Goal: Task Accomplishment & Management: Manage account settings

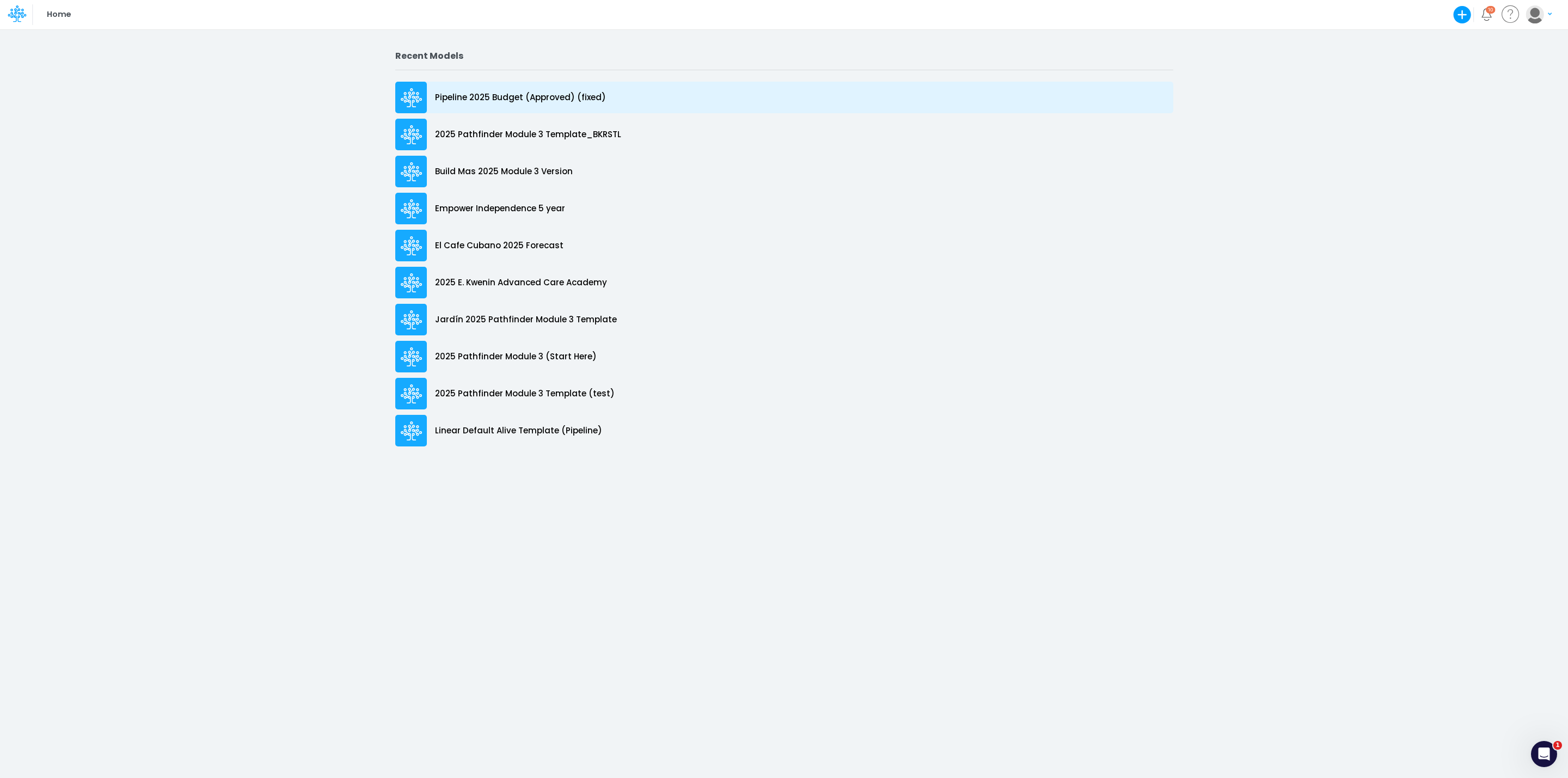
click at [482, 94] on p "Pipeline 2025 Budget (Approved) (fixed)" at bounding box center [520, 98] width 171 height 13
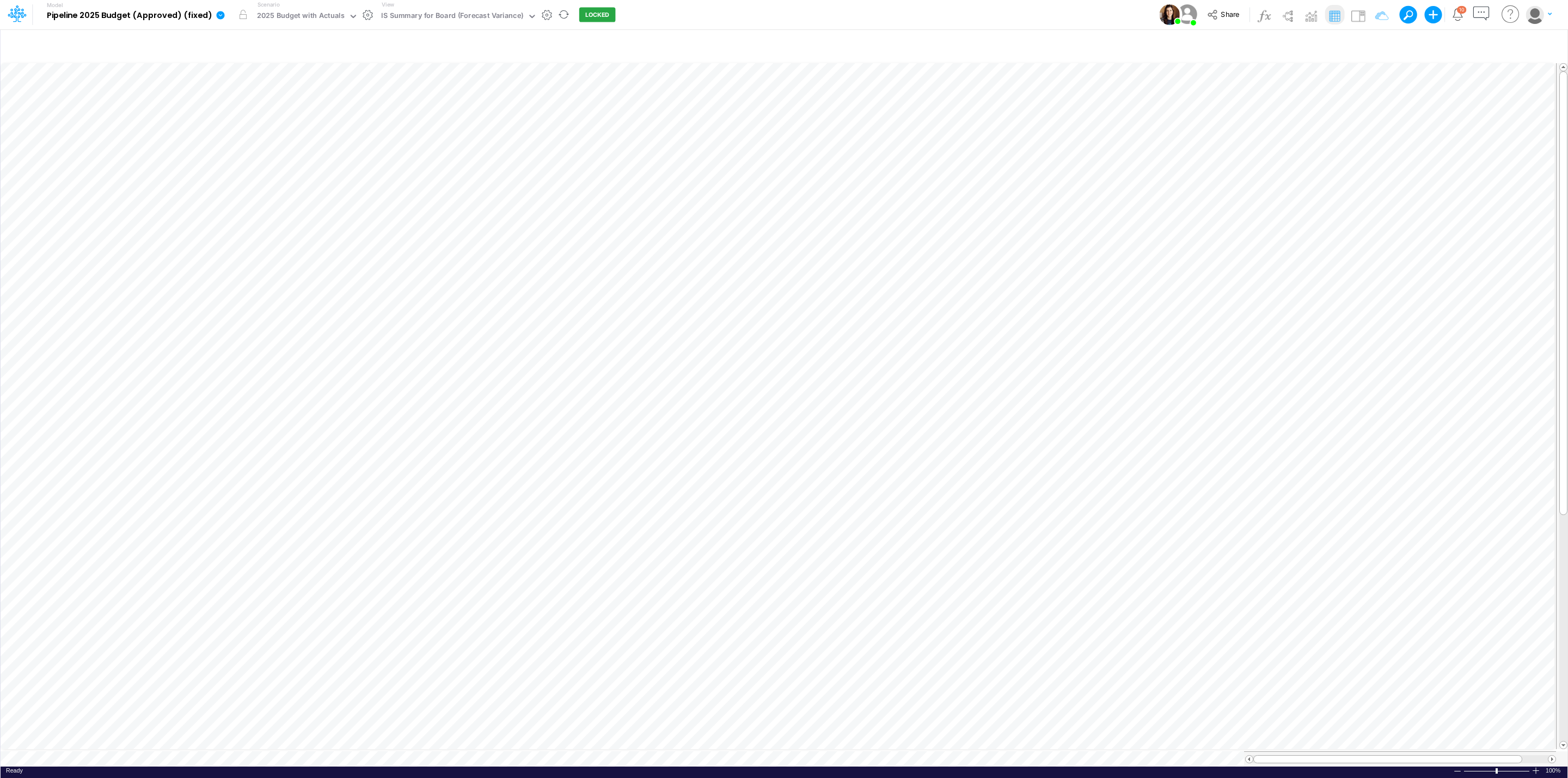
click at [219, 14] on icon at bounding box center [220, 15] width 8 height 8
click at [270, 115] on button "View model info" at bounding box center [276, 113] width 117 height 17
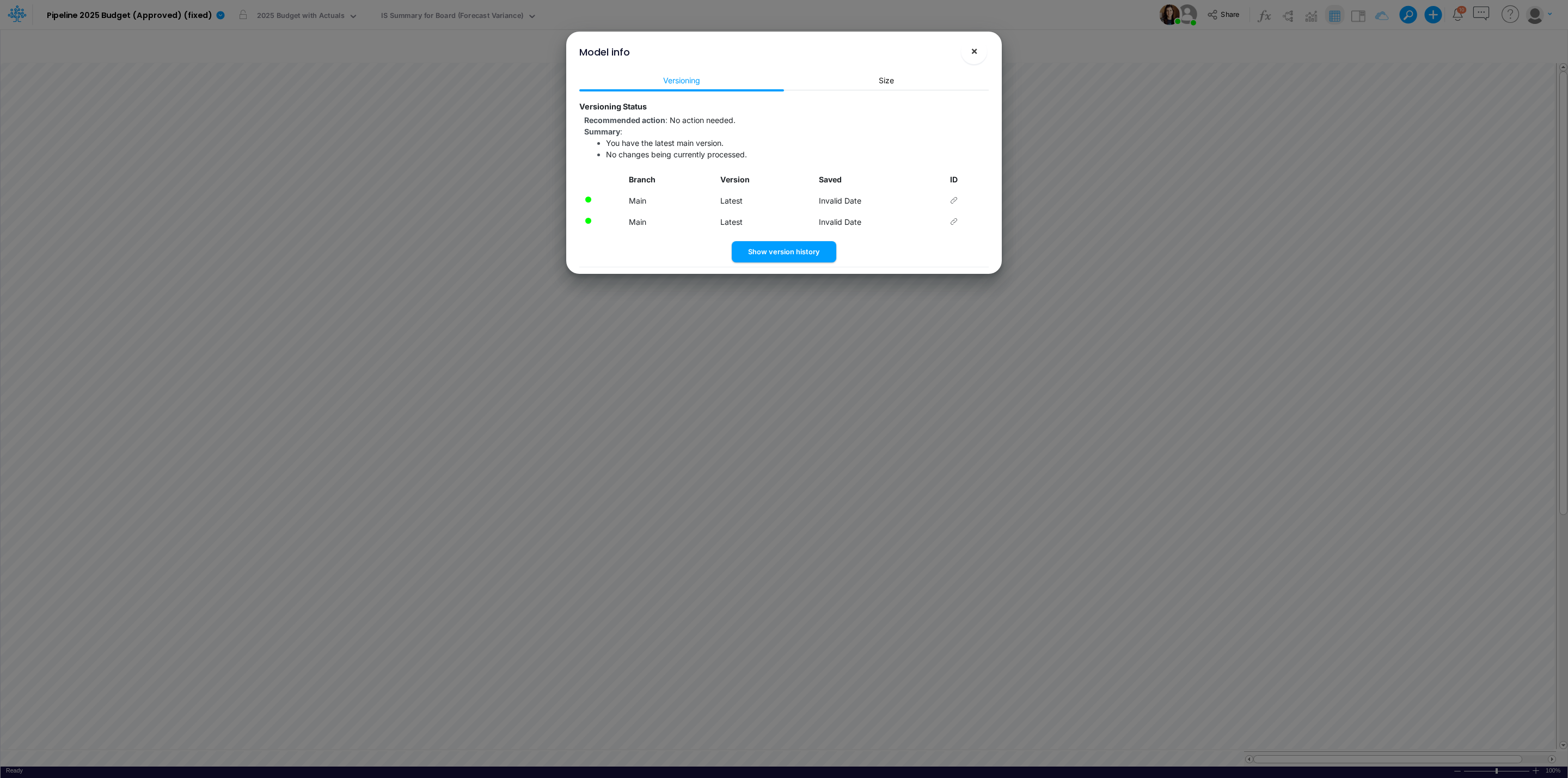
click at [973, 51] on span "×" at bounding box center [974, 50] width 7 height 13
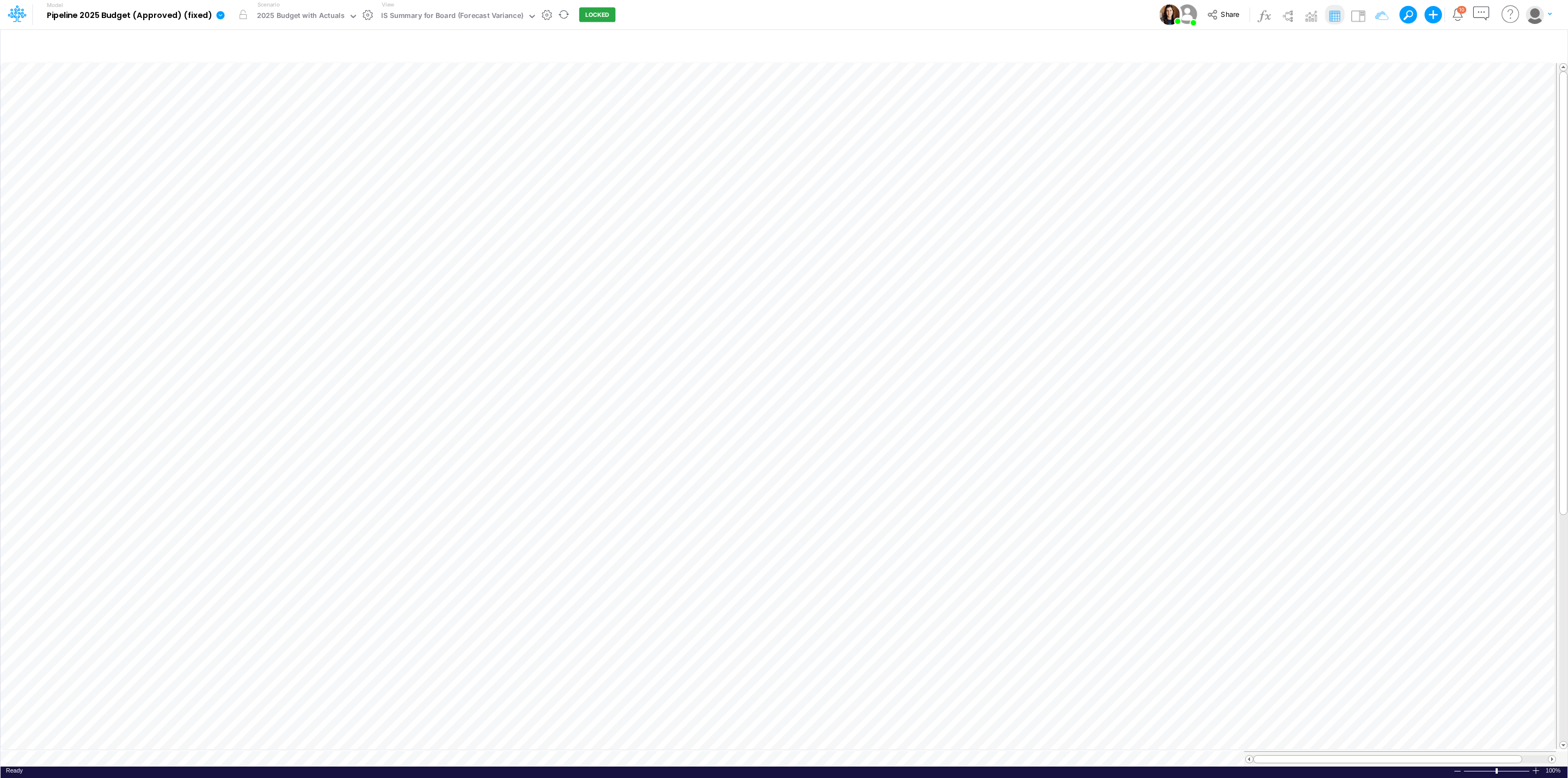
click at [216, 12] on icon at bounding box center [220, 15] width 10 height 10
click at [245, 42] on button "Edit model settings" at bounding box center [276, 43] width 117 height 17
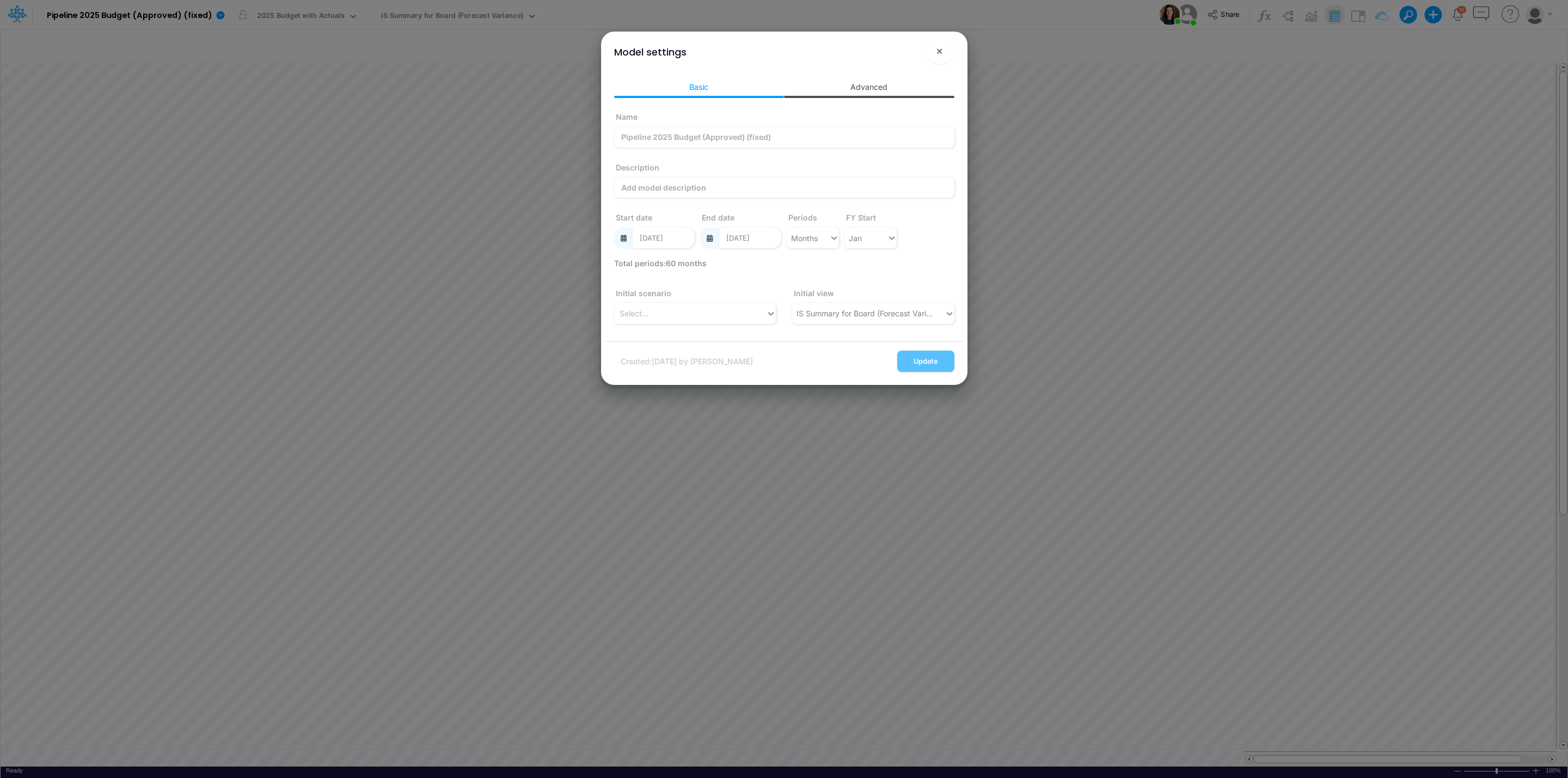
click at [872, 83] on link "Advanced" at bounding box center [869, 87] width 170 height 20
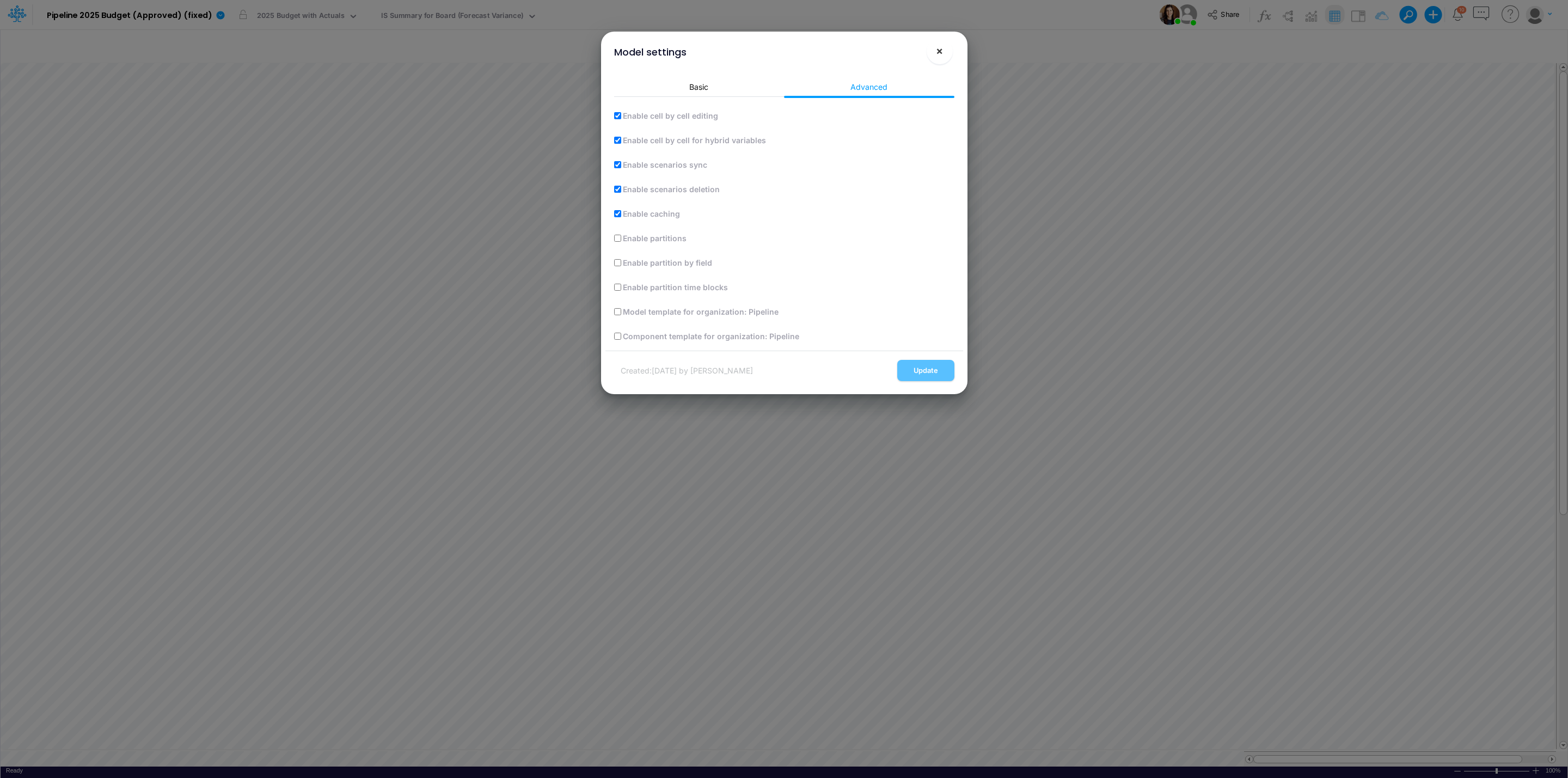
click at [949, 45] on button "×" at bounding box center [940, 51] width 26 height 26
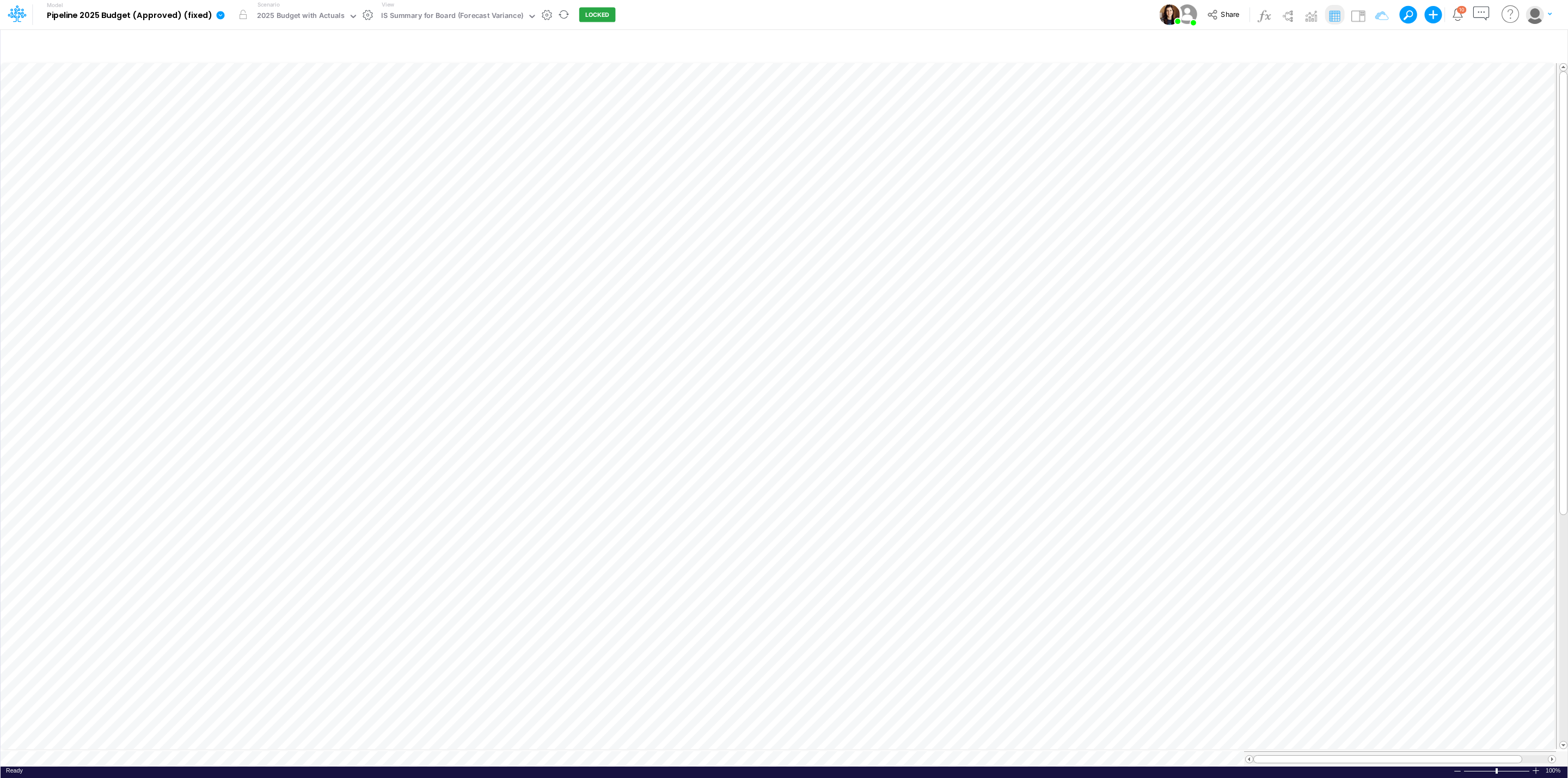
click at [220, 12] on icon at bounding box center [220, 15] width 8 height 8
click at [248, 54] on button "Duplicate" at bounding box center [276, 59] width 117 height 17
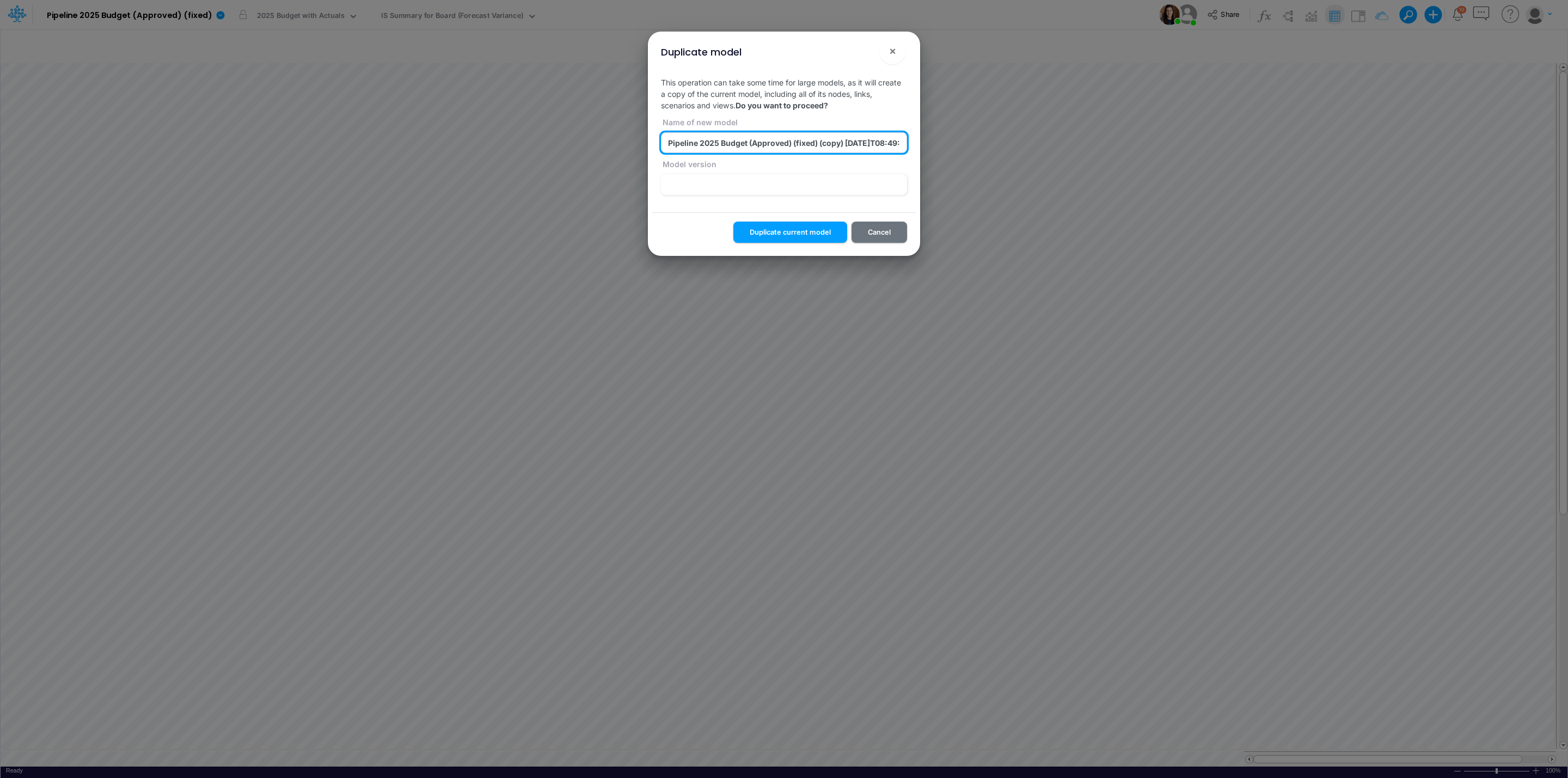
click at [753, 148] on input "Pipeline 2025 Budget (Approved) (fixed) (copy) [DATE]T08:49:48UTC" at bounding box center [784, 142] width 246 height 21
click at [788, 230] on button "Duplicate current model" at bounding box center [789, 231] width 114 height 21
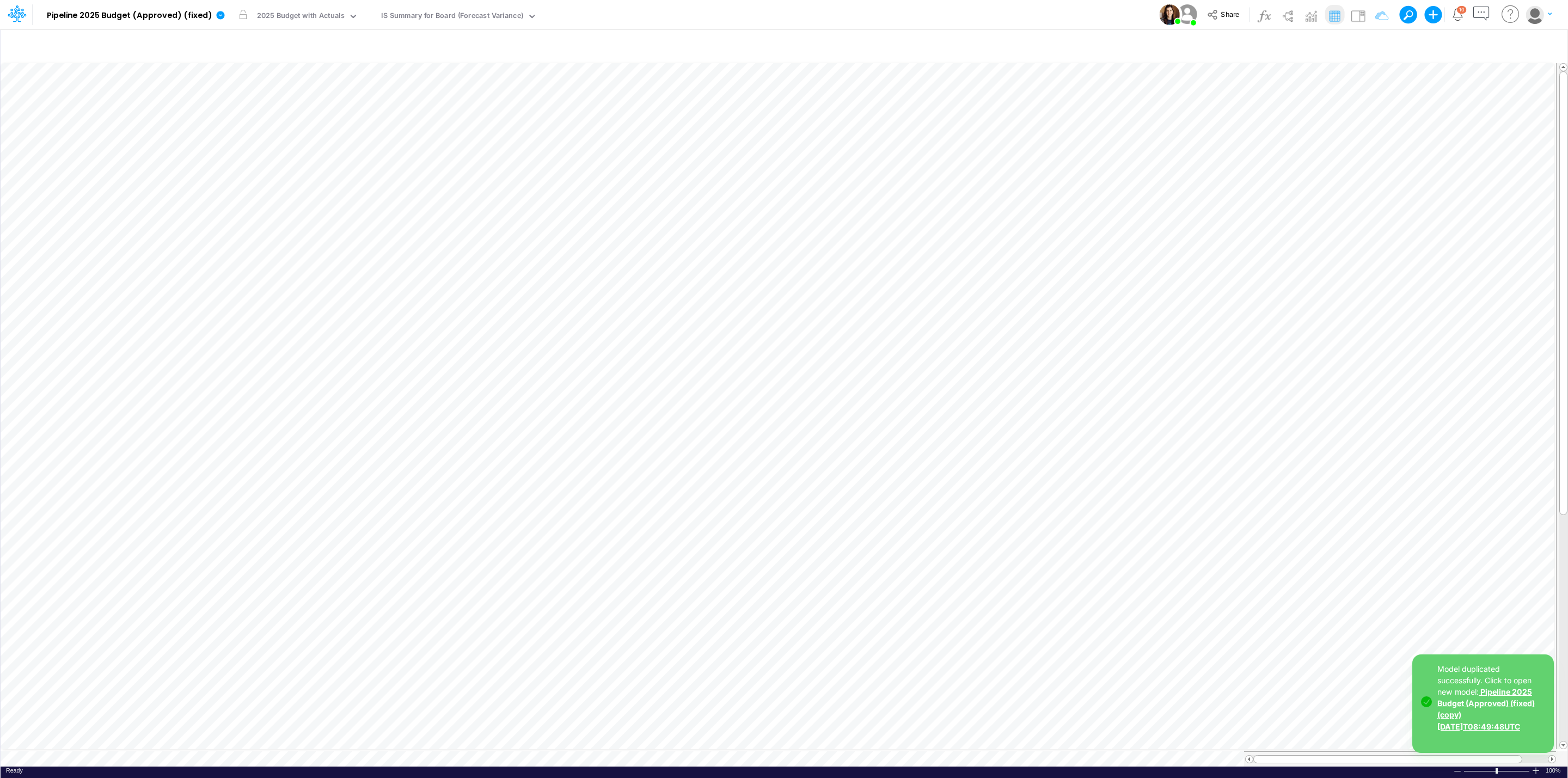
click at [1496, 700] on link "Pipeline 2025 Budget (Approved) (fixed) (copy) [DATE]T08:49:48UTC" at bounding box center [1486, 709] width 98 height 43
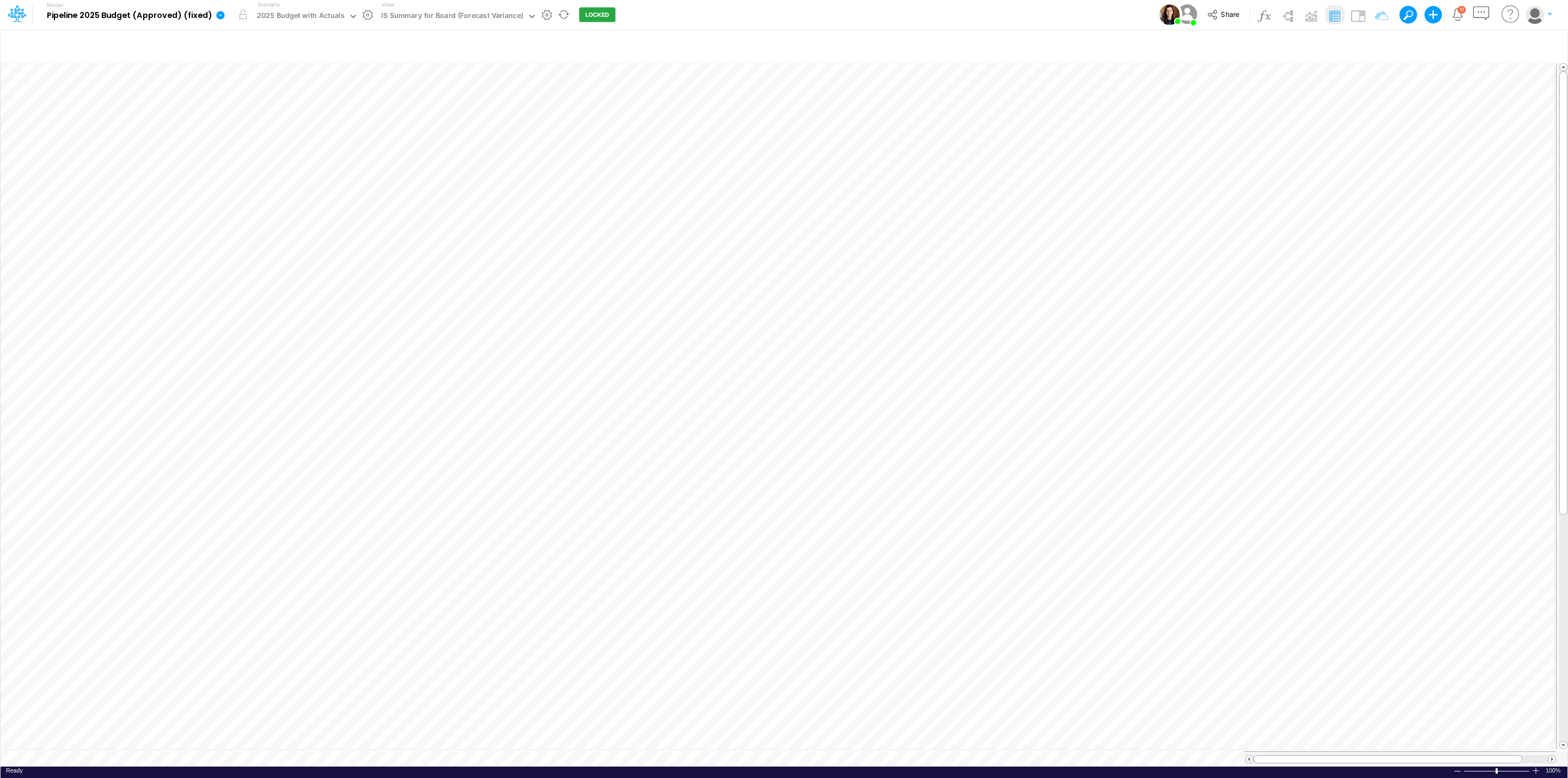
click at [221, 10] on icon at bounding box center [220, 15] width 10 height 10
click at [257, 43] on button "Edit model settings" at bounding box center [276, 43] width 117 height 17
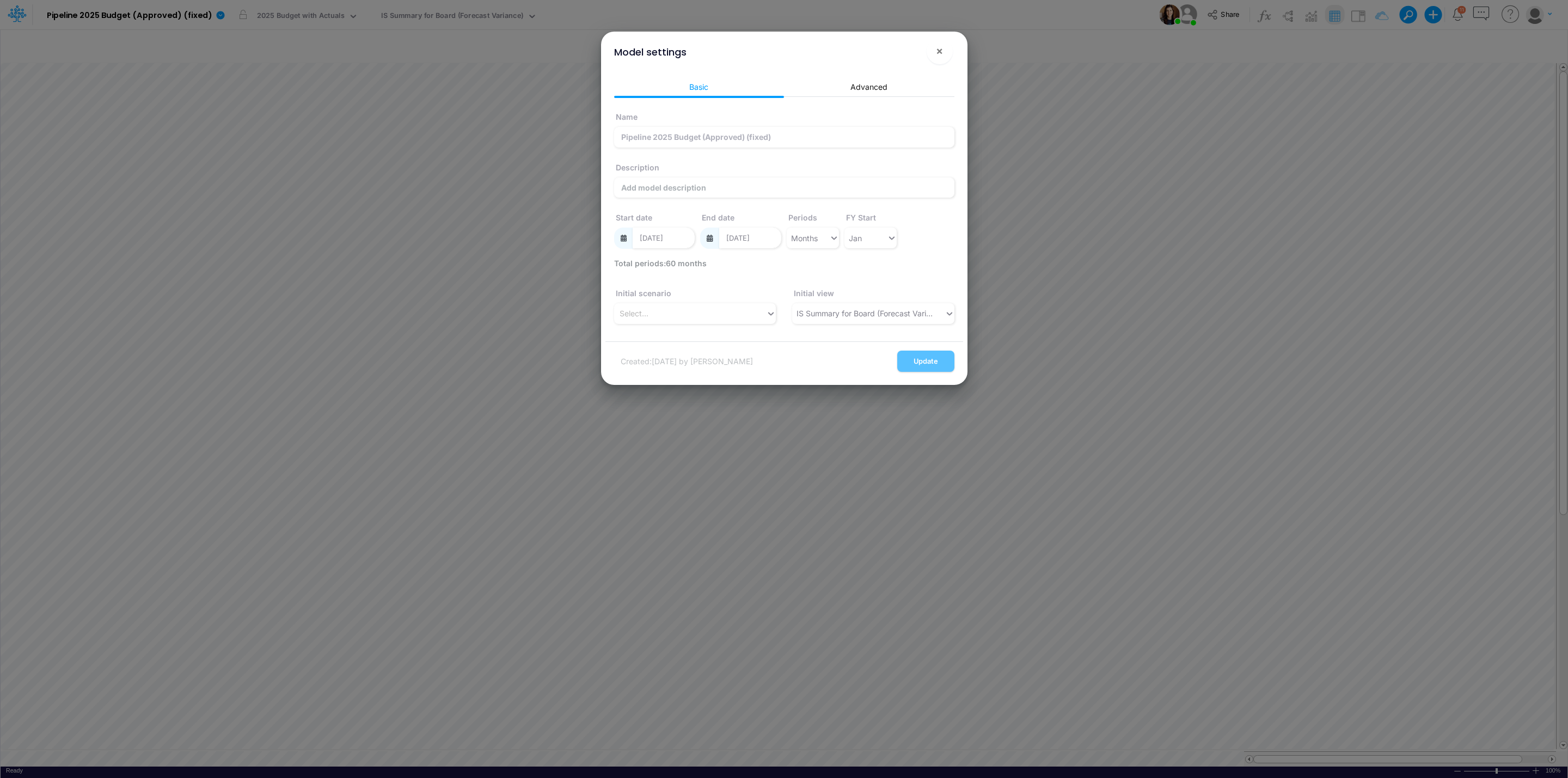
click at [840, 71] on div "Basic Advanced Name Pipeline 2025 Budget (Approved) (fixed) Description Start d…" at bounding box center [784, 205] width 358 height 274
click at [850, 90] on link "Advanced" at bounding box center [869, 87] width 170 height 20
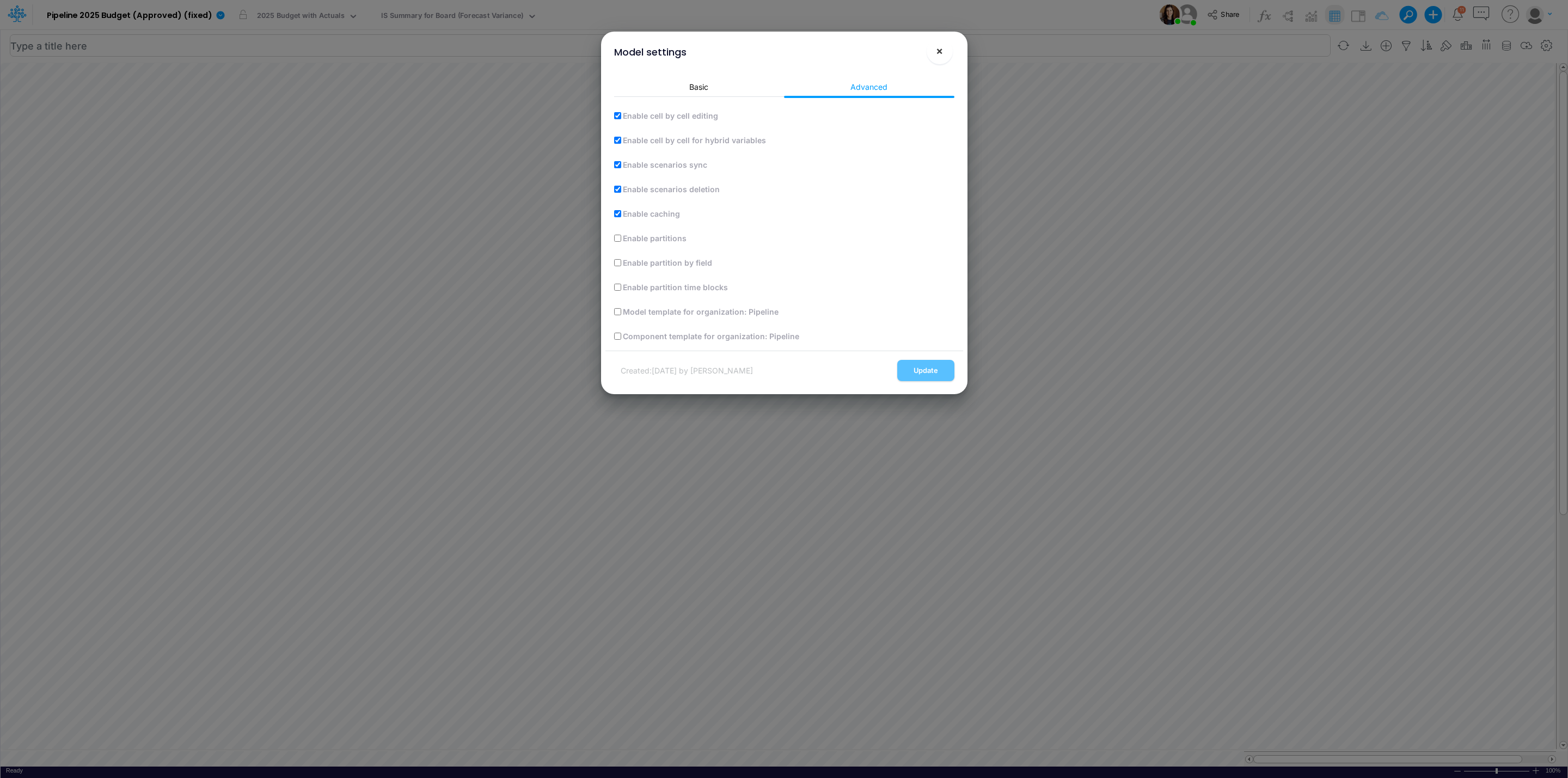
drag, startPoint x: 948, startPoint y: 49, endPoint x: 938, endPoint y: 49, distance: 10.0
click at [948, 49] on button "×" at bounding box center [940, 51] width 26 height 26
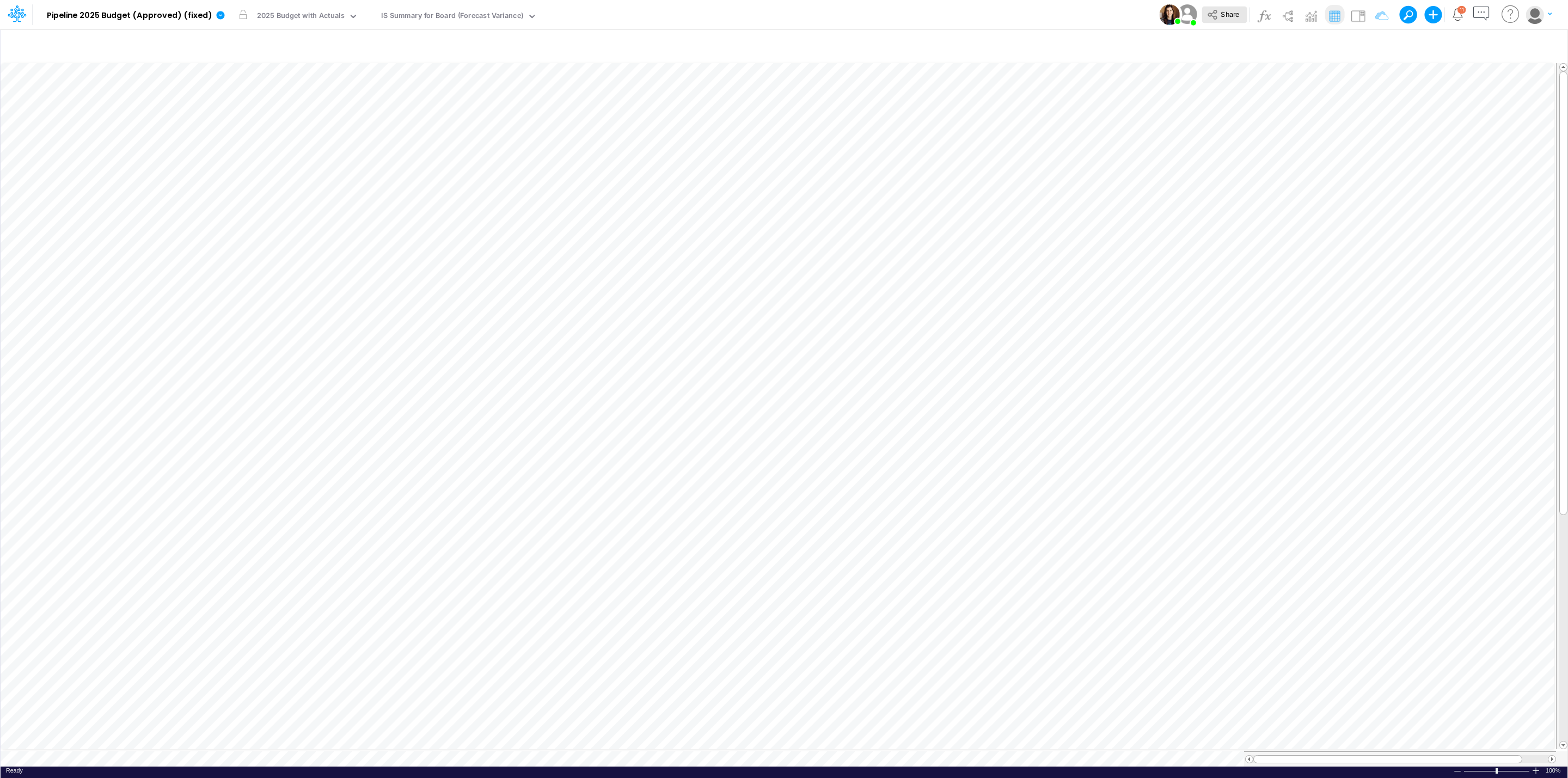
click at [1228, 13] on span "Share" at bounding box center [1229, 14] width 19 height 8
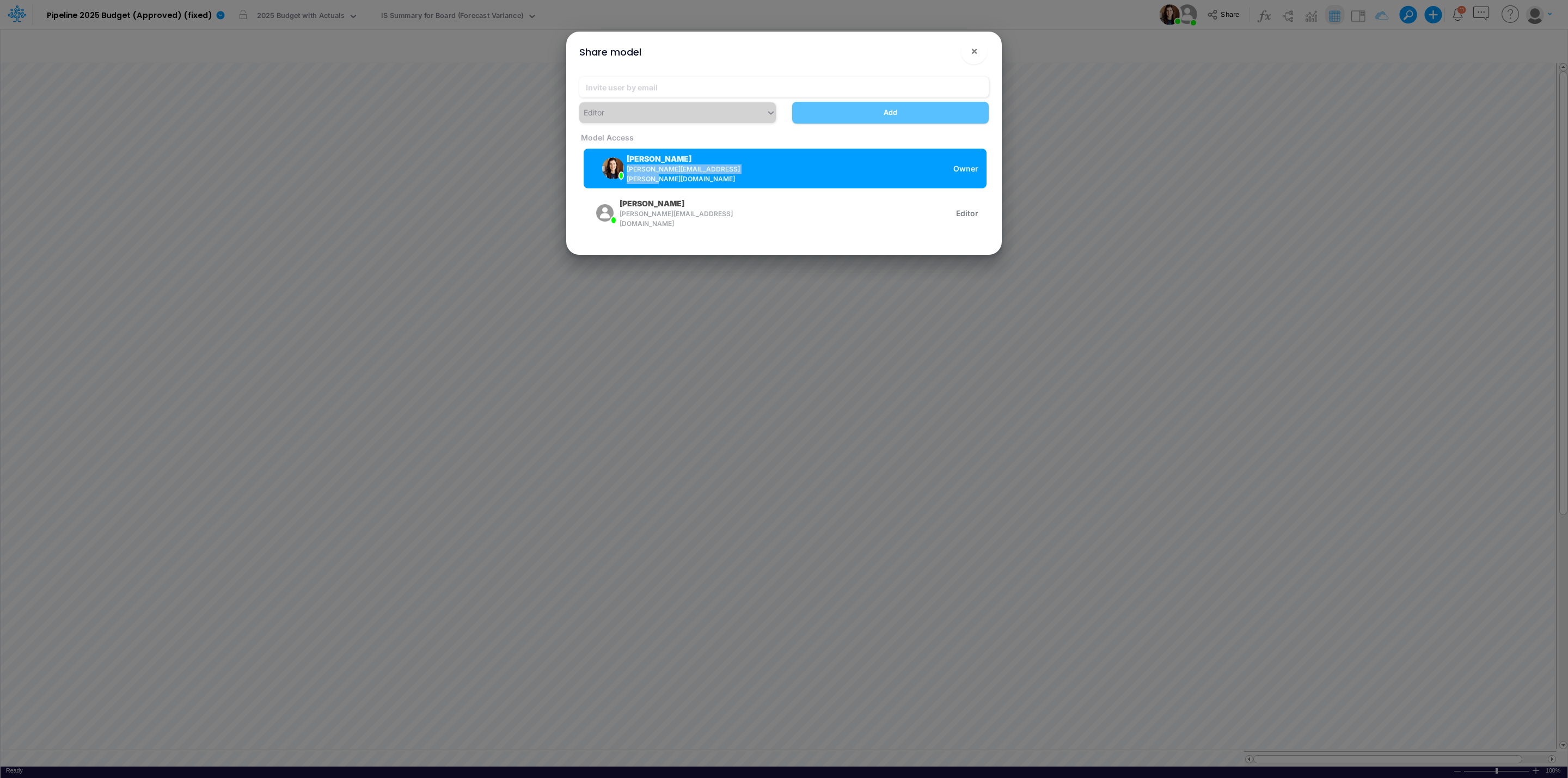
drag, startPoint x: 750, startPoint y: 174, endPoint x: 628, endPoint y: 177, distance: 122.0
click at [628, 177] on div "Carissa Castro carissa.castro+pipeline@logica.cloud Owner" at bounding box center [785, 168] width 403 height 40
copy span "carissa.castro+pipeline@logica.cloud"
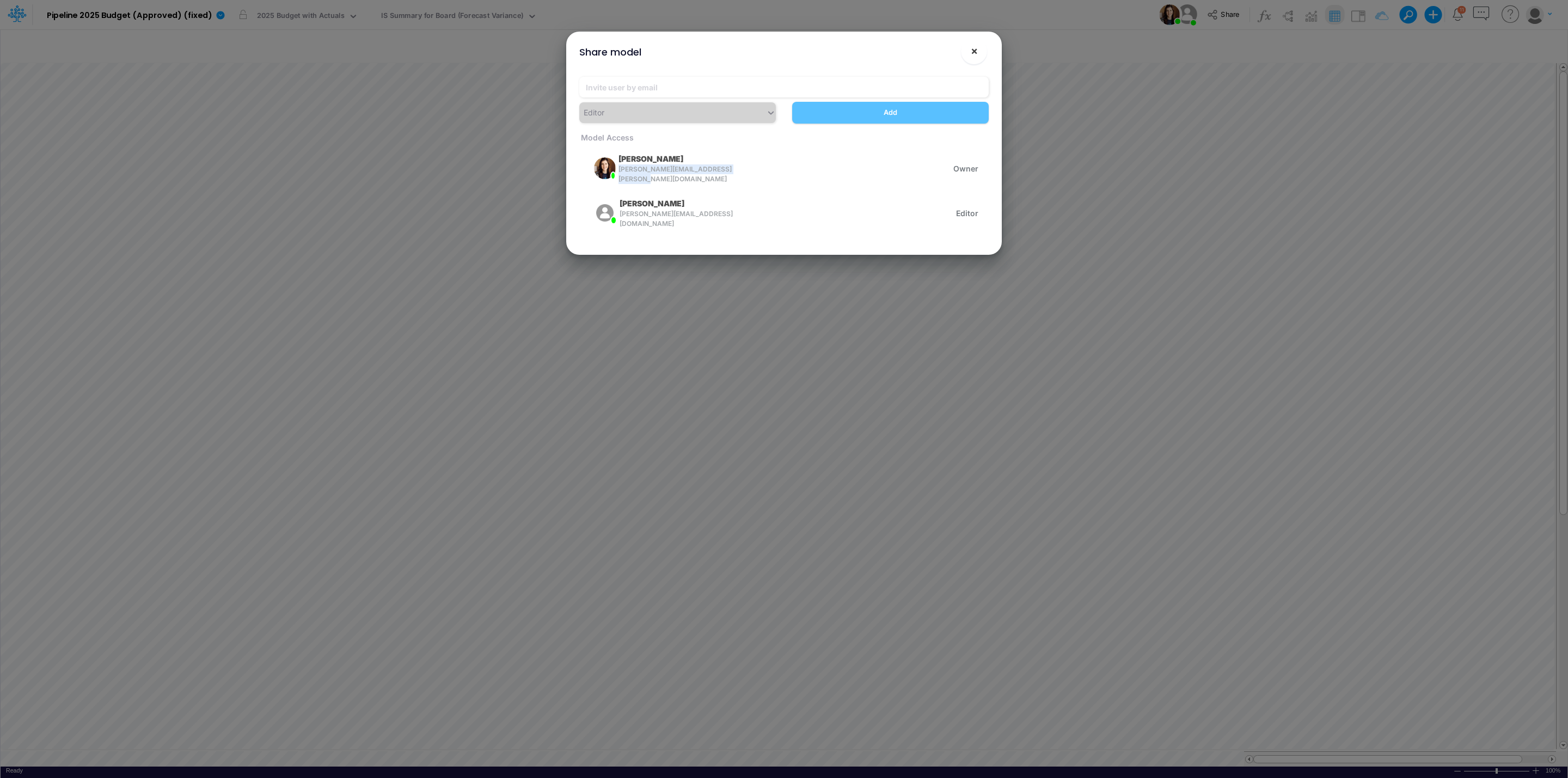
click at [969, 51] on button "×" at bounding box center [974, 51] width 26 height 26
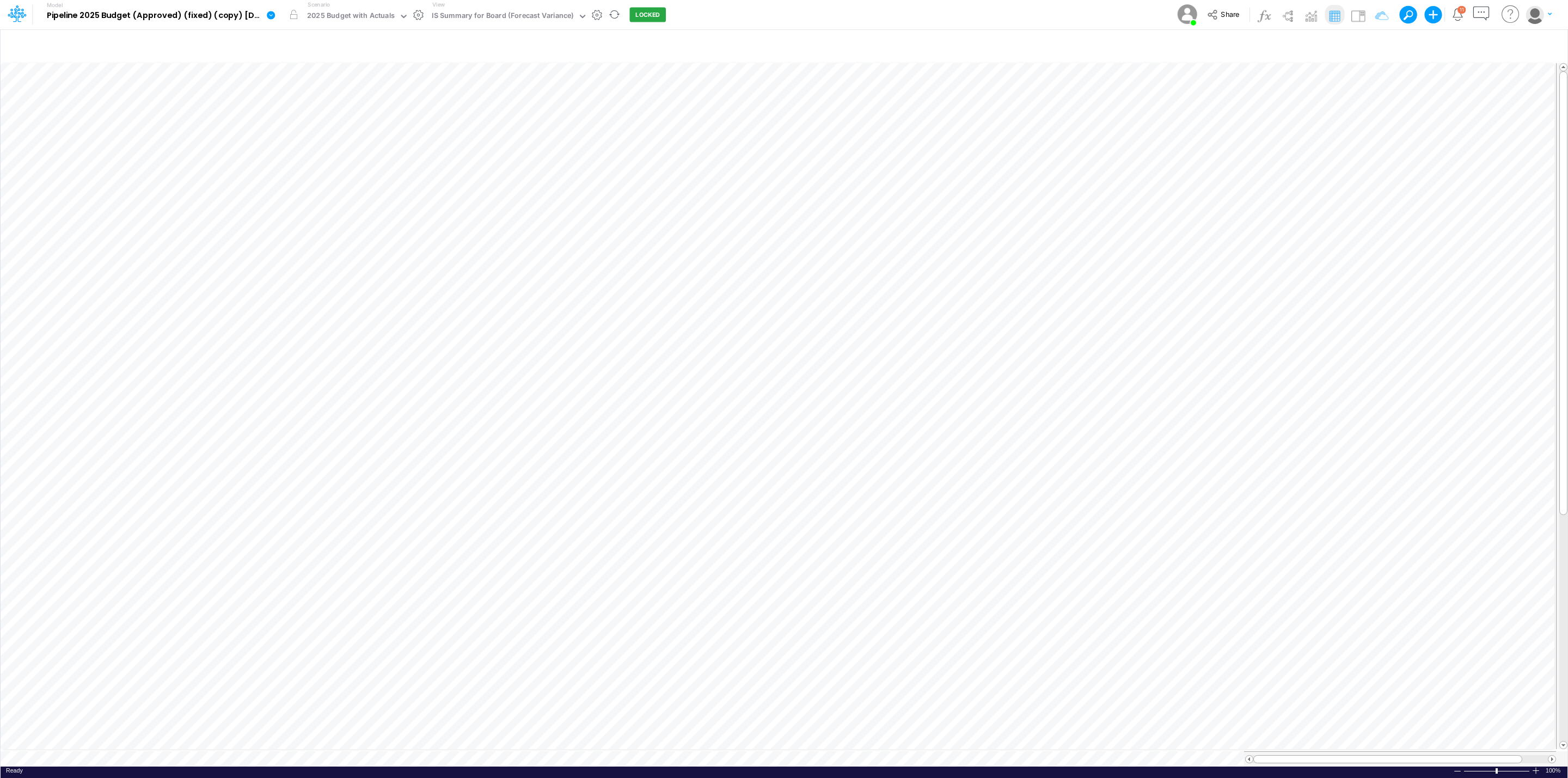
click at [270, 15] on icon at bounding box center [271, 15] width 10 height 10
click at [342, 47] on button "Edit model settings" at bounding box center [326, 43] width 117 height 17
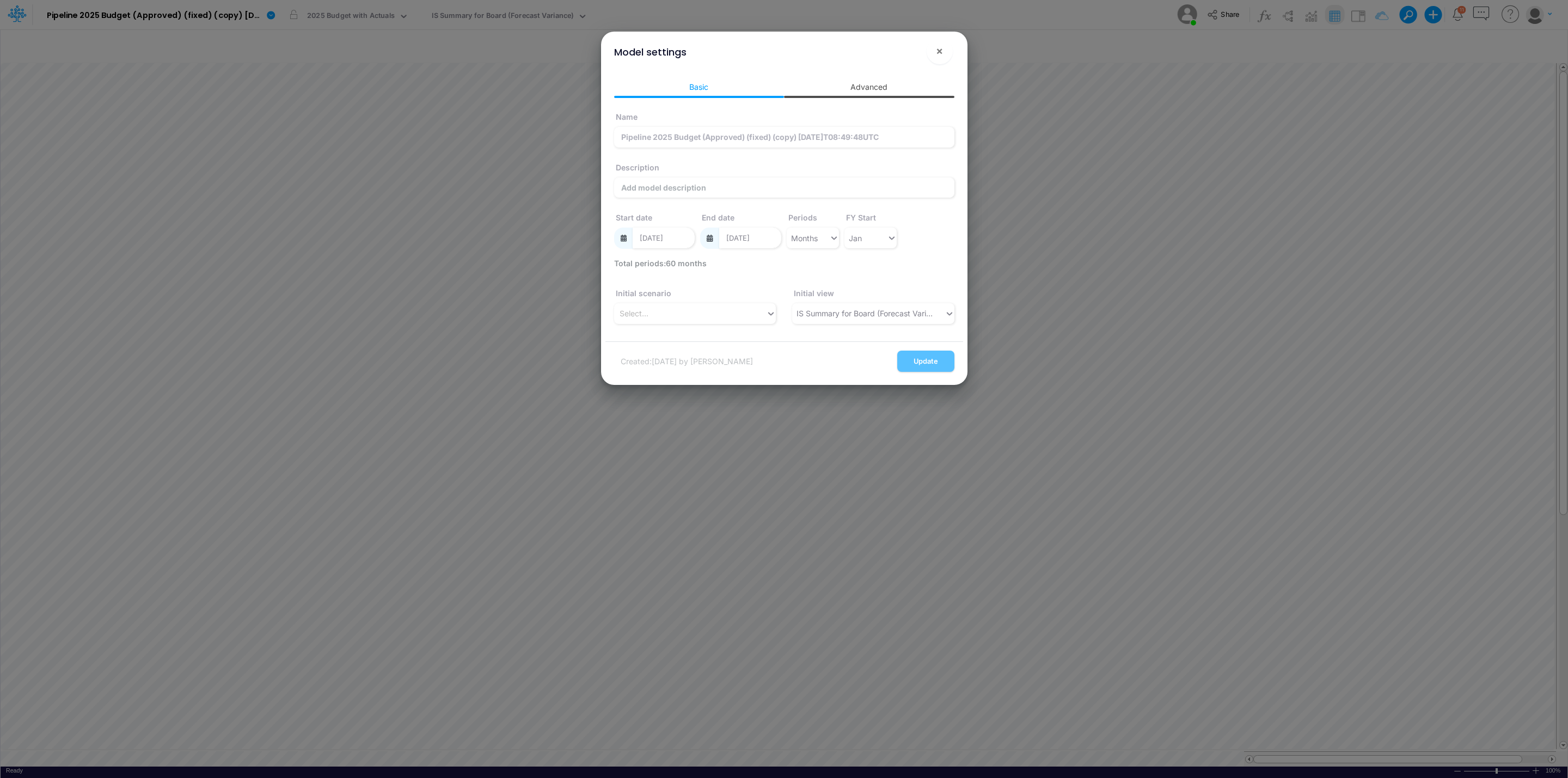
click at [907, 79] on link "Advanced" at bounding box center [869, 87] width 170 height 20
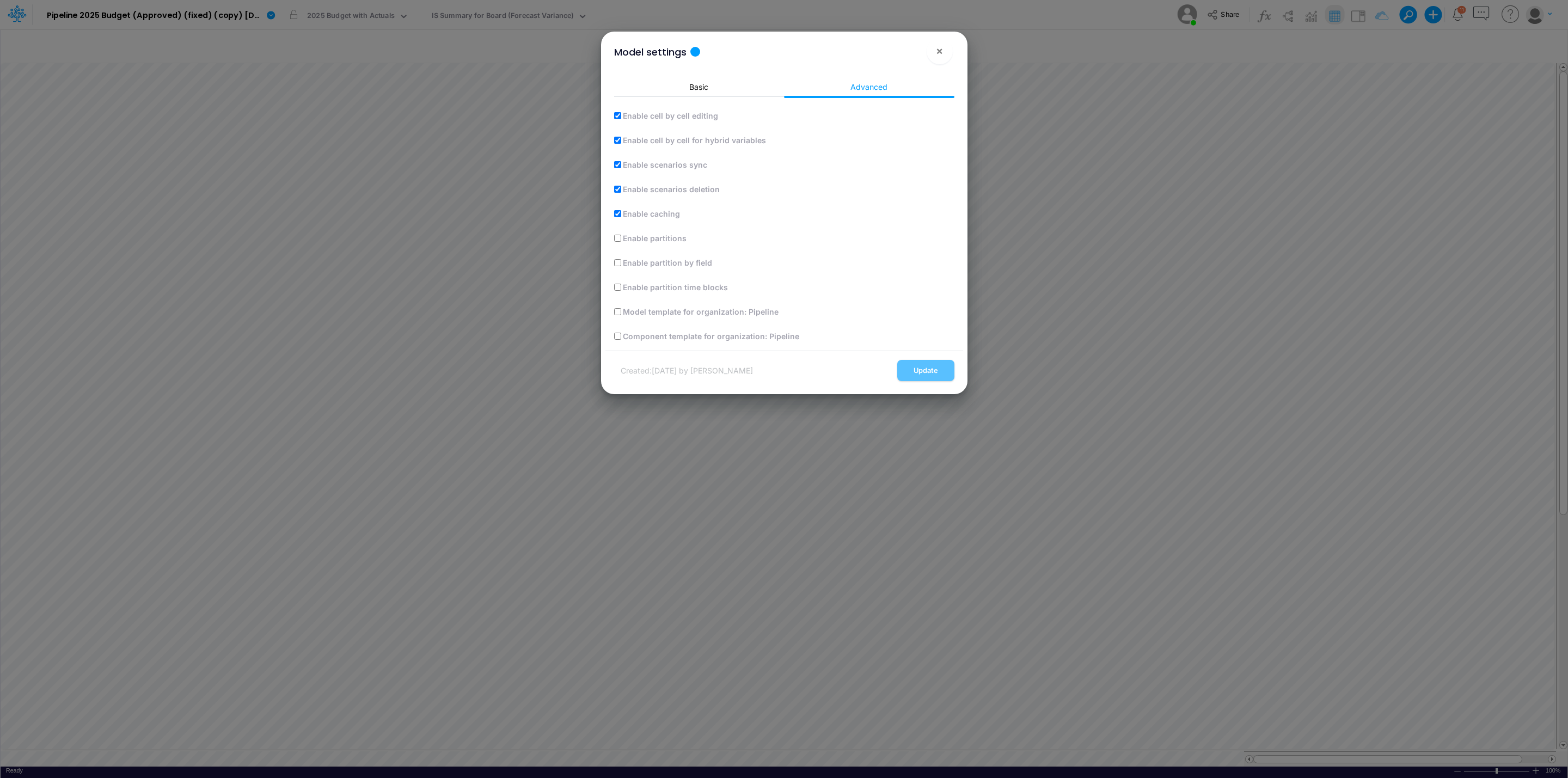
click at [618, 242] on input "Enable partitions" at bounding box center [618, 238] width 7 height 7
checkbox input "true"
click at [616, 265] on input "Enable partition by field" at bounding box center [618, 262] width 7 height 7
checkbox input "true"
click at [929, 371] on button "Update" at bounding box center [926, 370] width 57 height 21
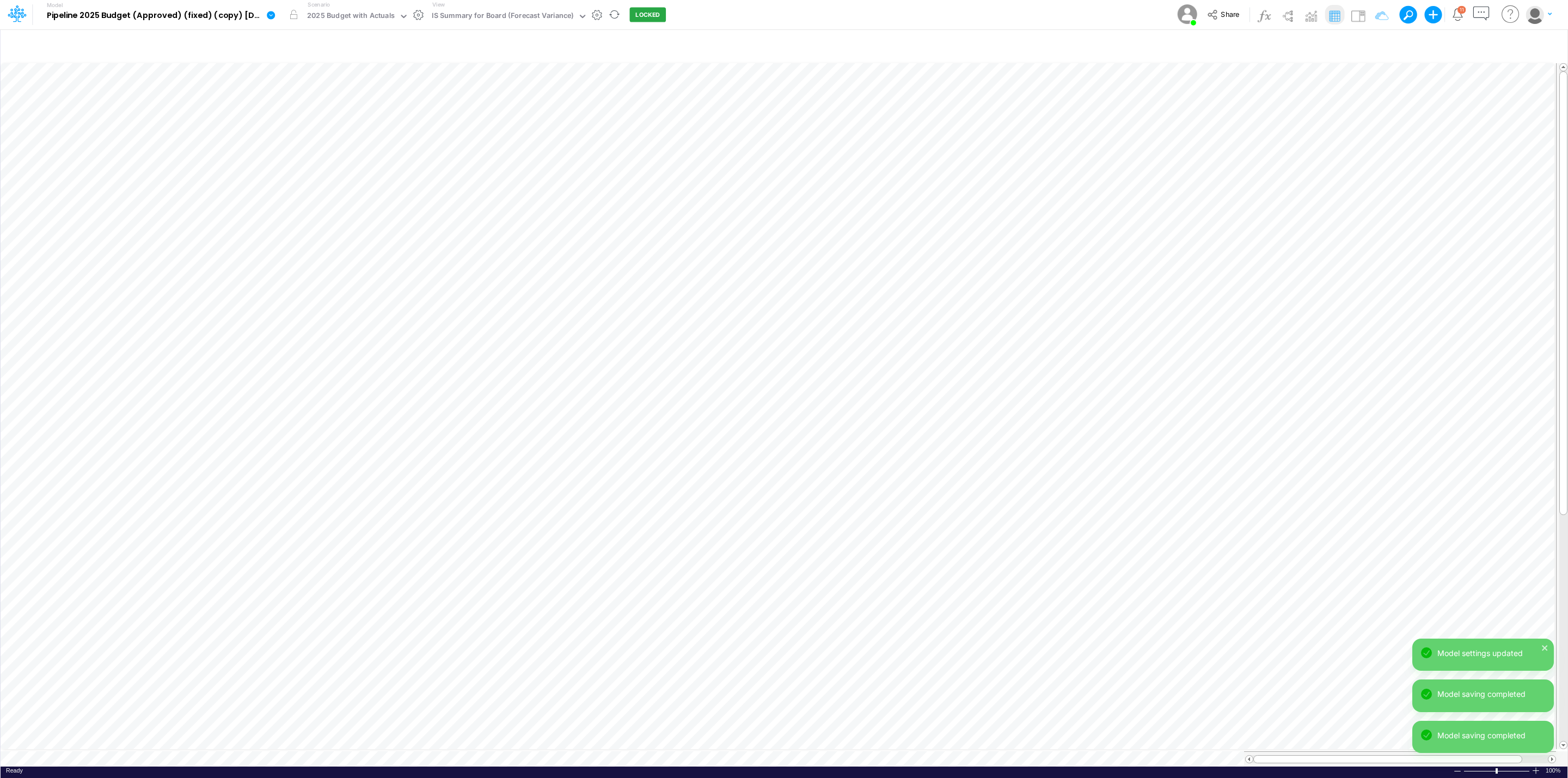
click at [268, 17] on icon at bounding box center [271, 15] width 8 height 8
click at [312, 43] on button "Edit model settings" at bounding box center [326, 43] width 117 height 17
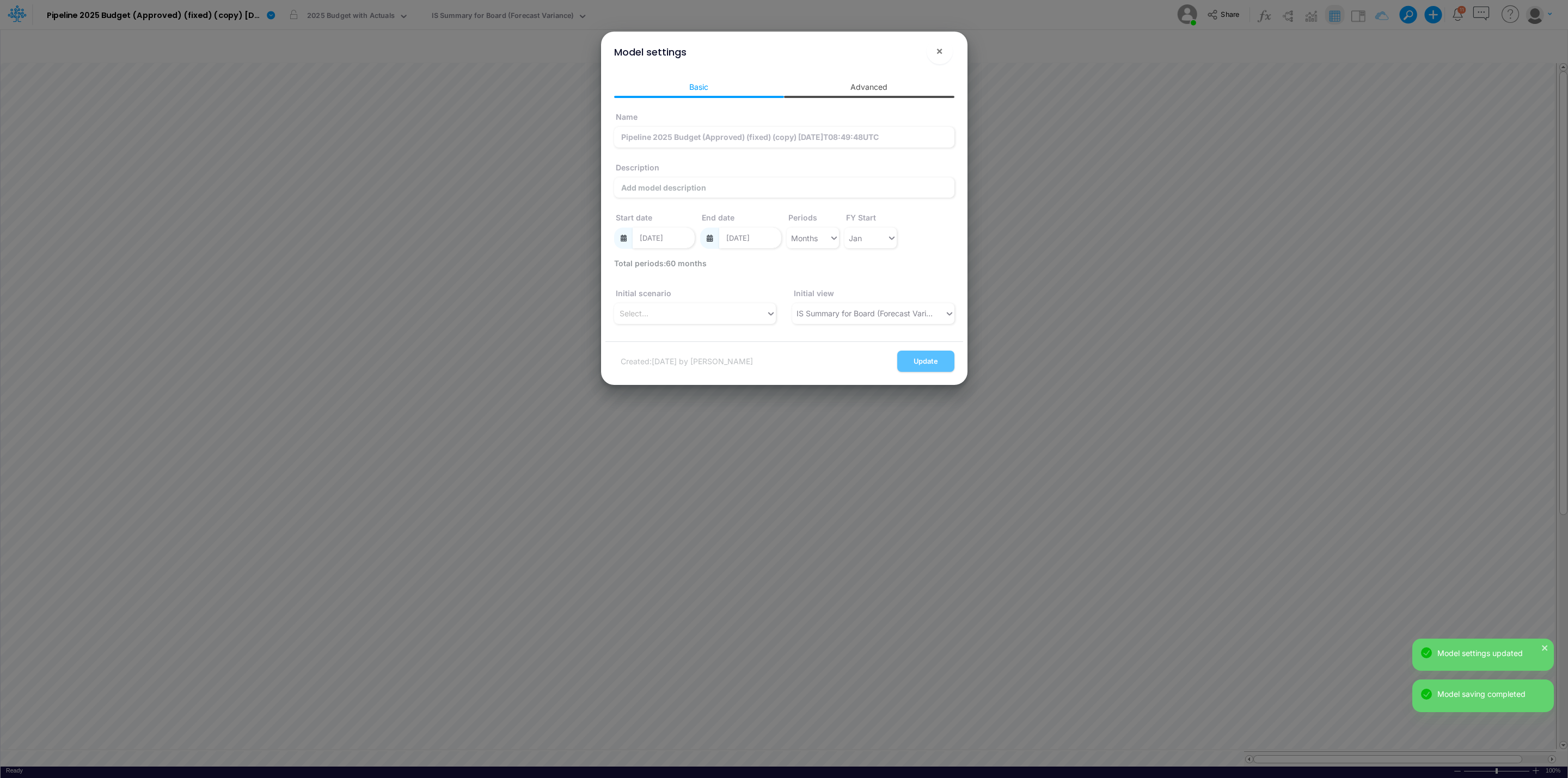
click at [872, 97] on link "Advanced" at bounding box center [869, 87] width 170 height 20
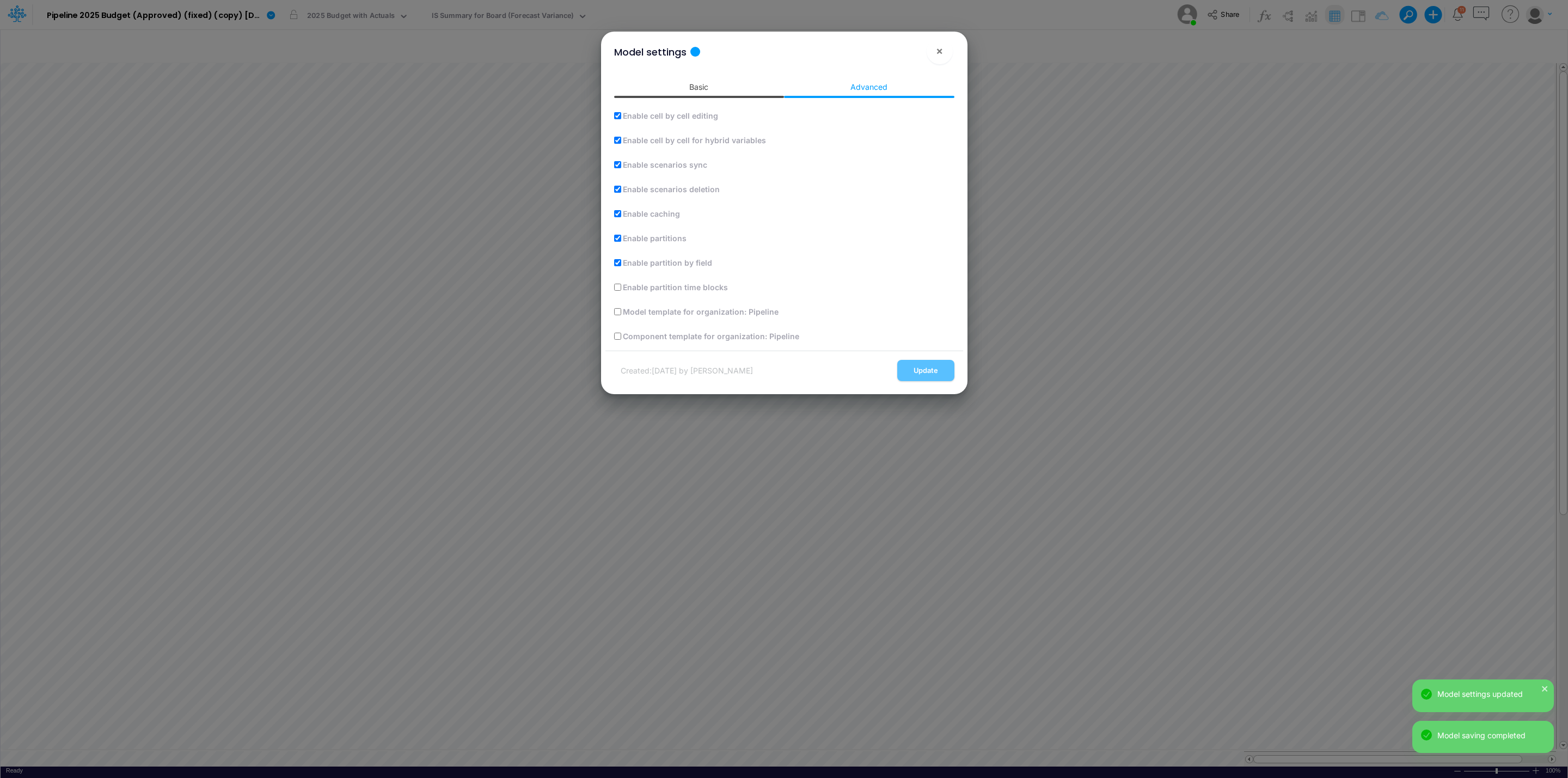
click at [701, 80] on link "Basic" at bounding box center [700, 87] width 170 height 20
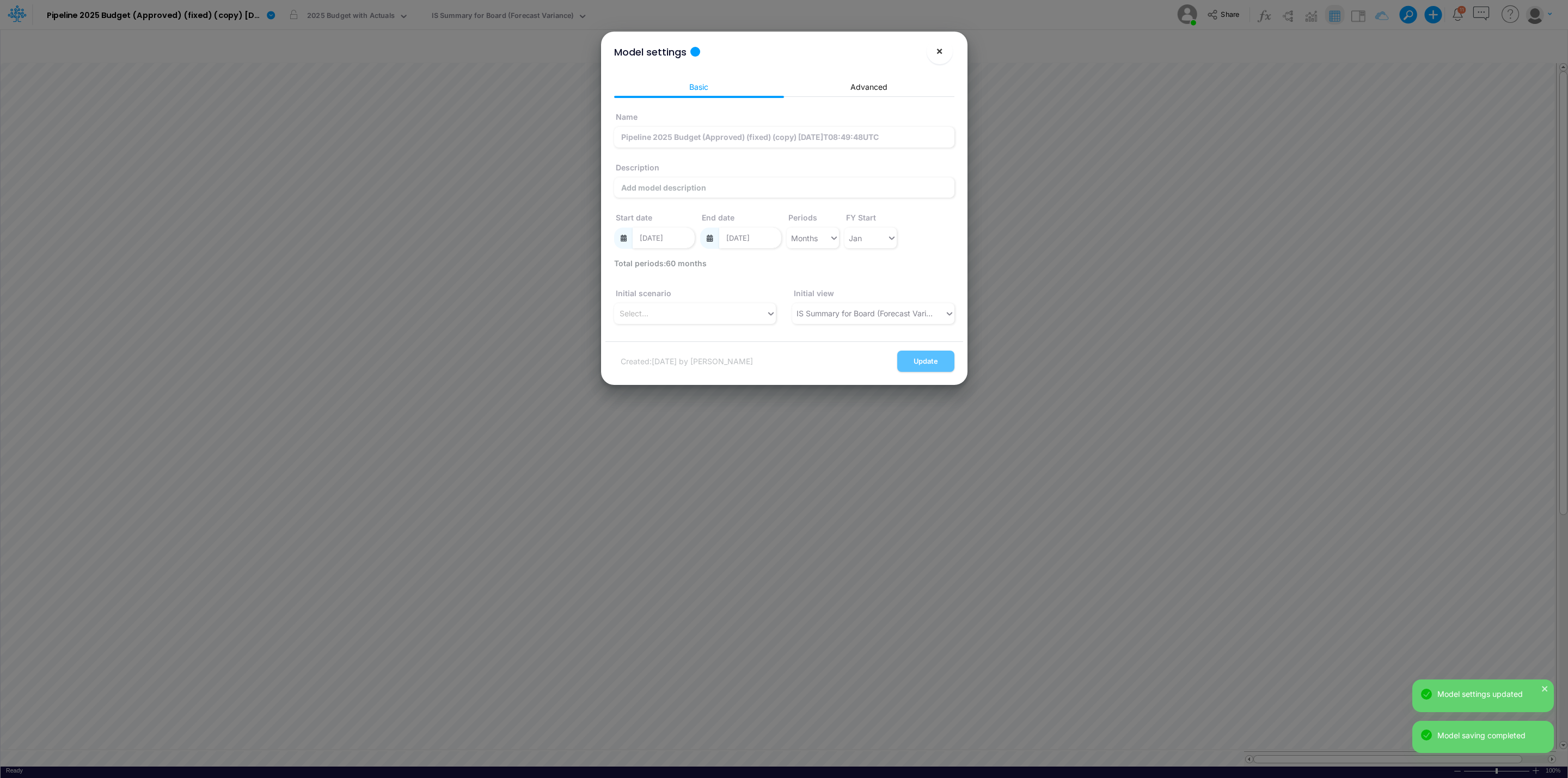
click at [940, 51] on span "×" at bounding box center [939, 50] width 7 height 13
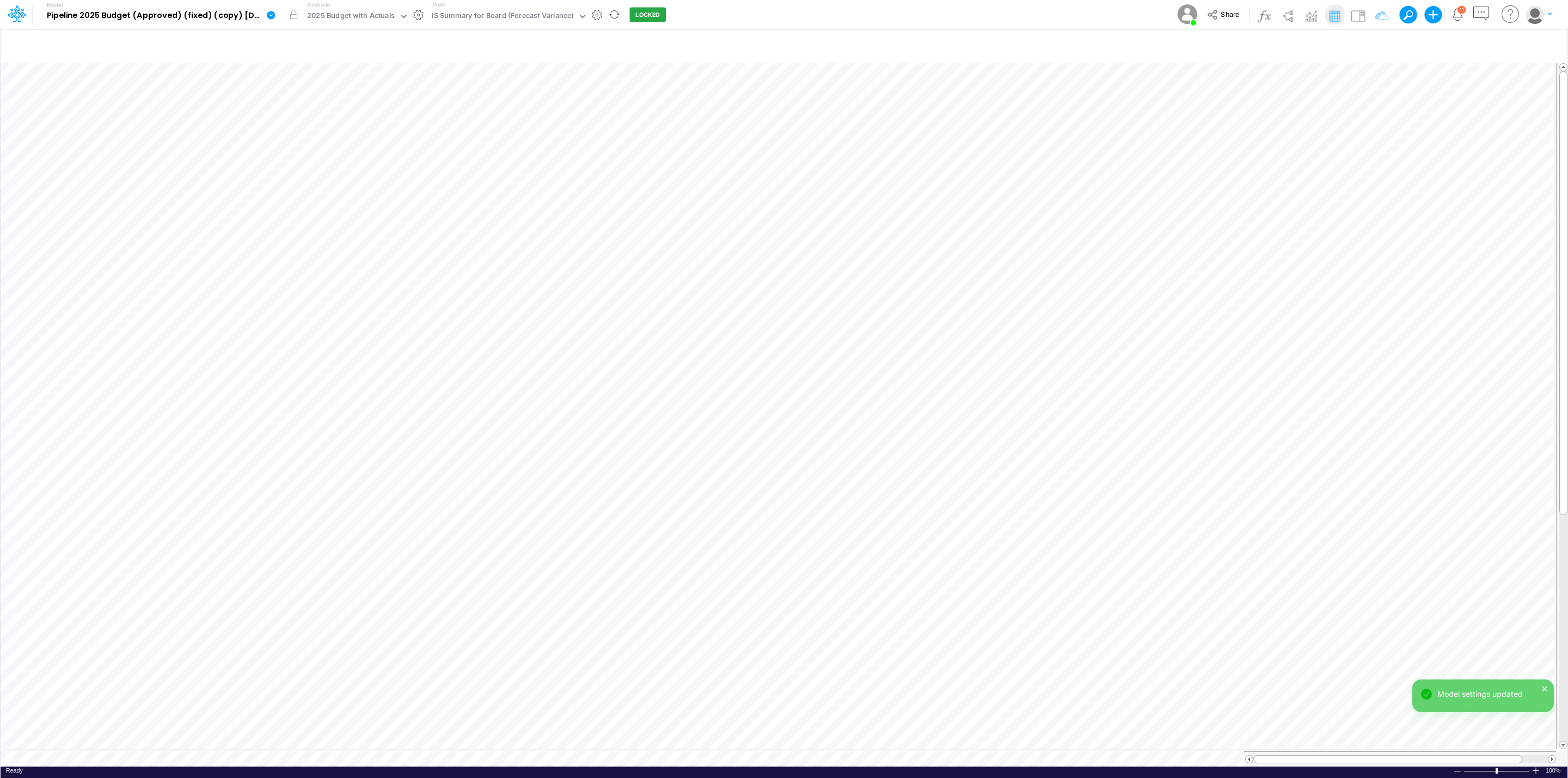
click at [267, 13] on icon at bounding box center [271, 15] width 10 height 10
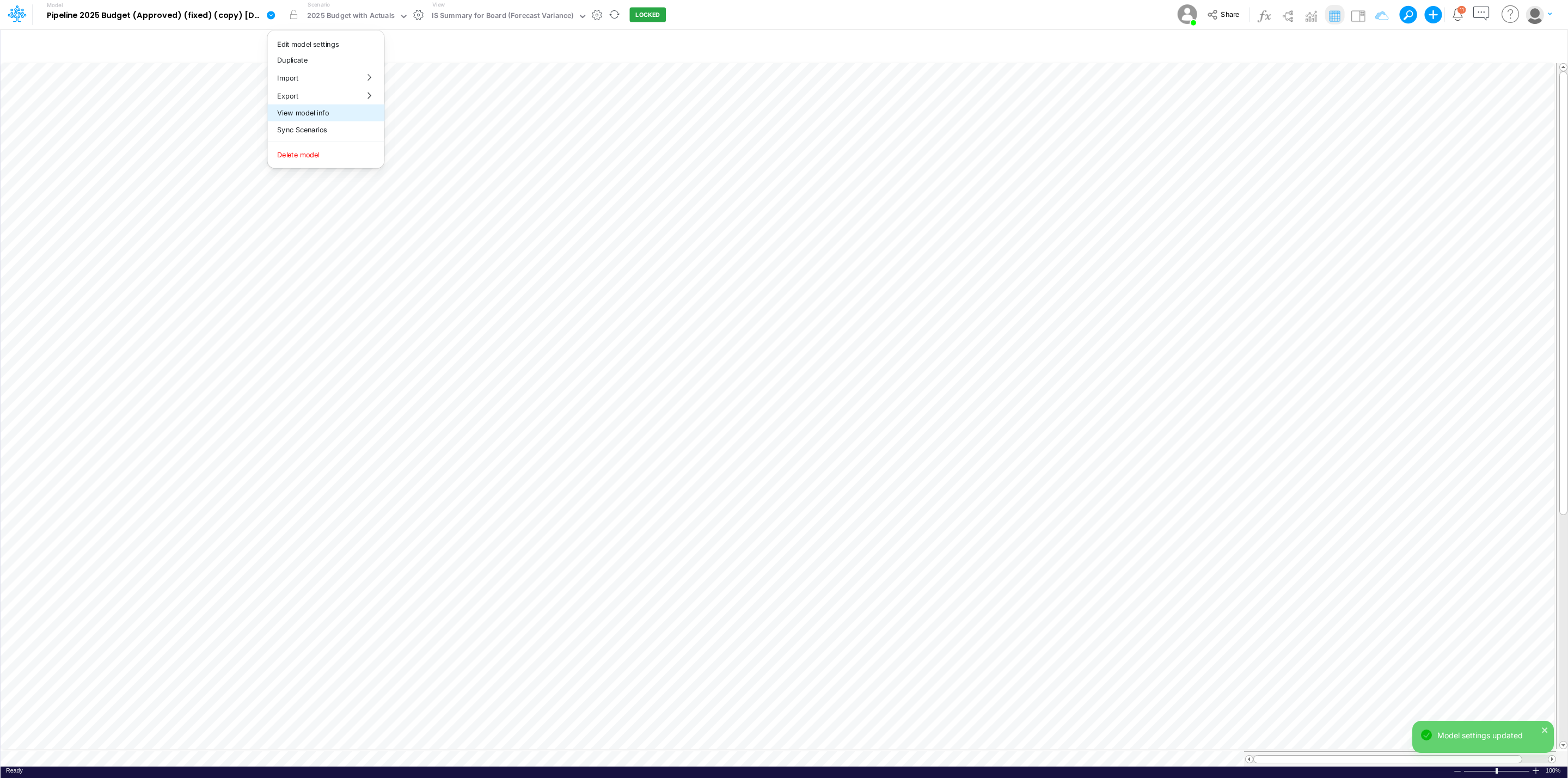
click at [350, 115] on button "View model info" at bounding box center [326, 113] width 117 height 17
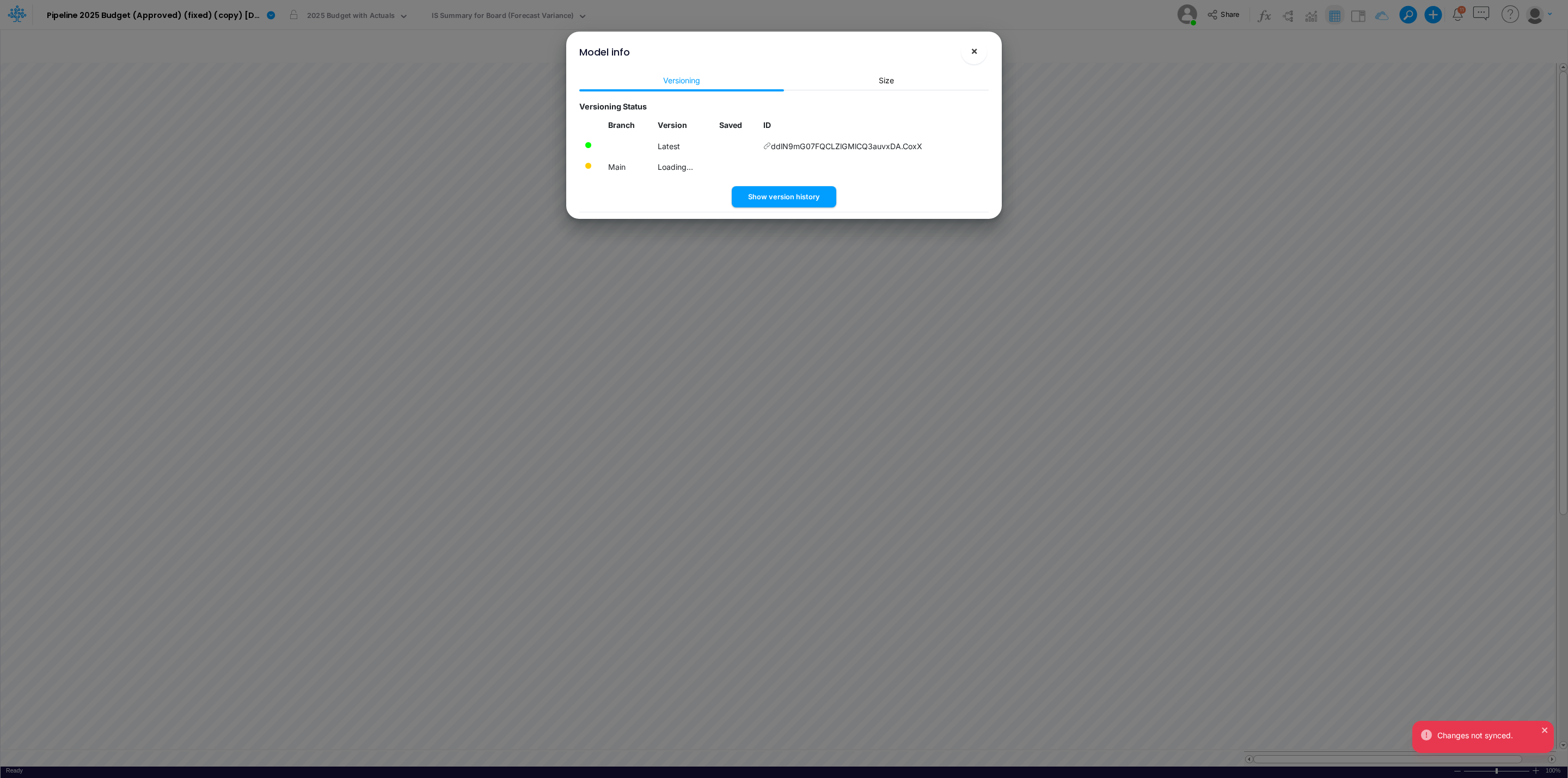
click at [972, 49] on span "×" at bounding box center [974, 50] width 7 height 13
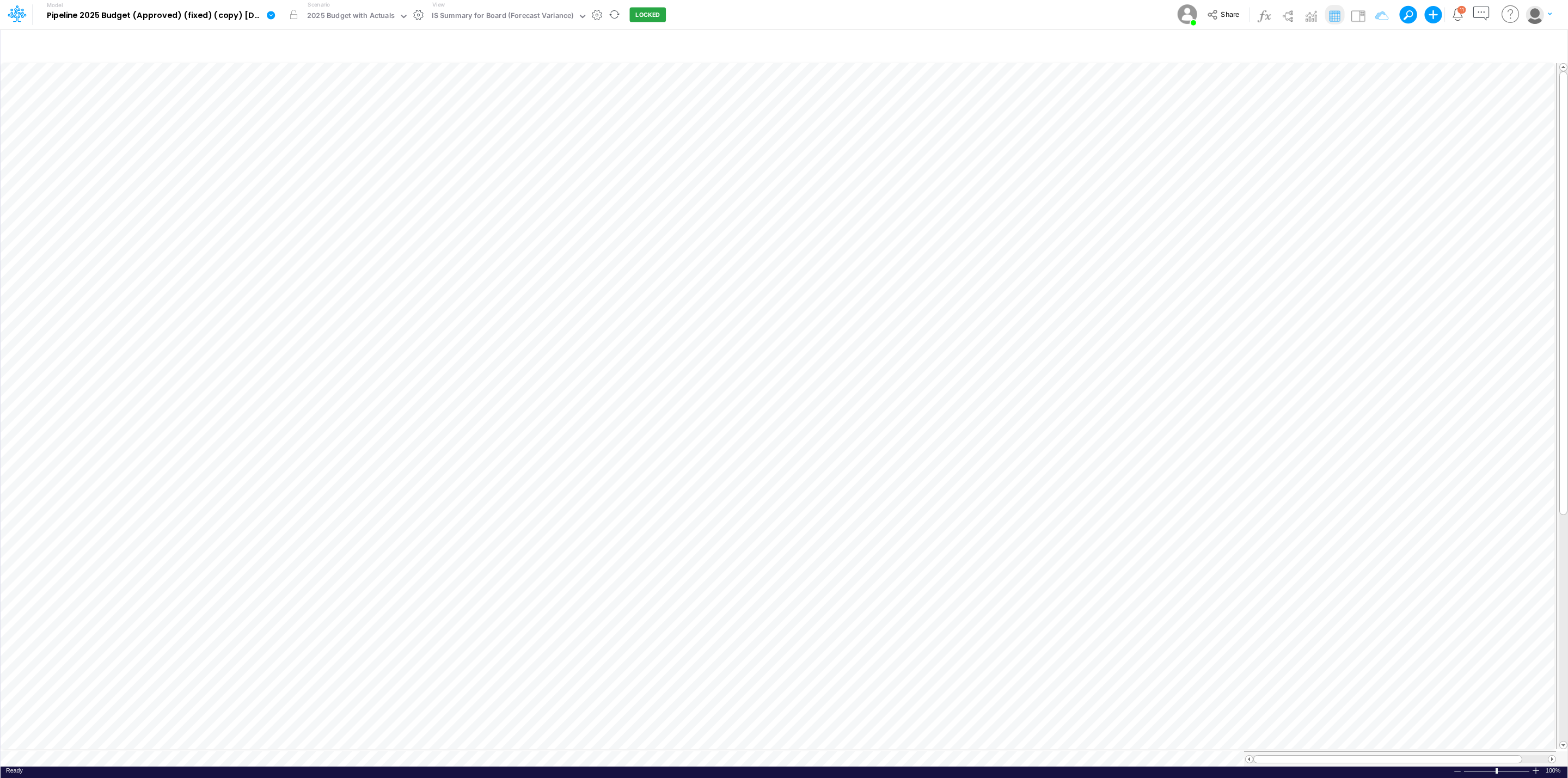
click at [273, 14] on icon at bounding box center [271, 15] width 8 height 8
click at [335, 113] on button "View model info" at bounding box center [326, 113] width 117 height 17
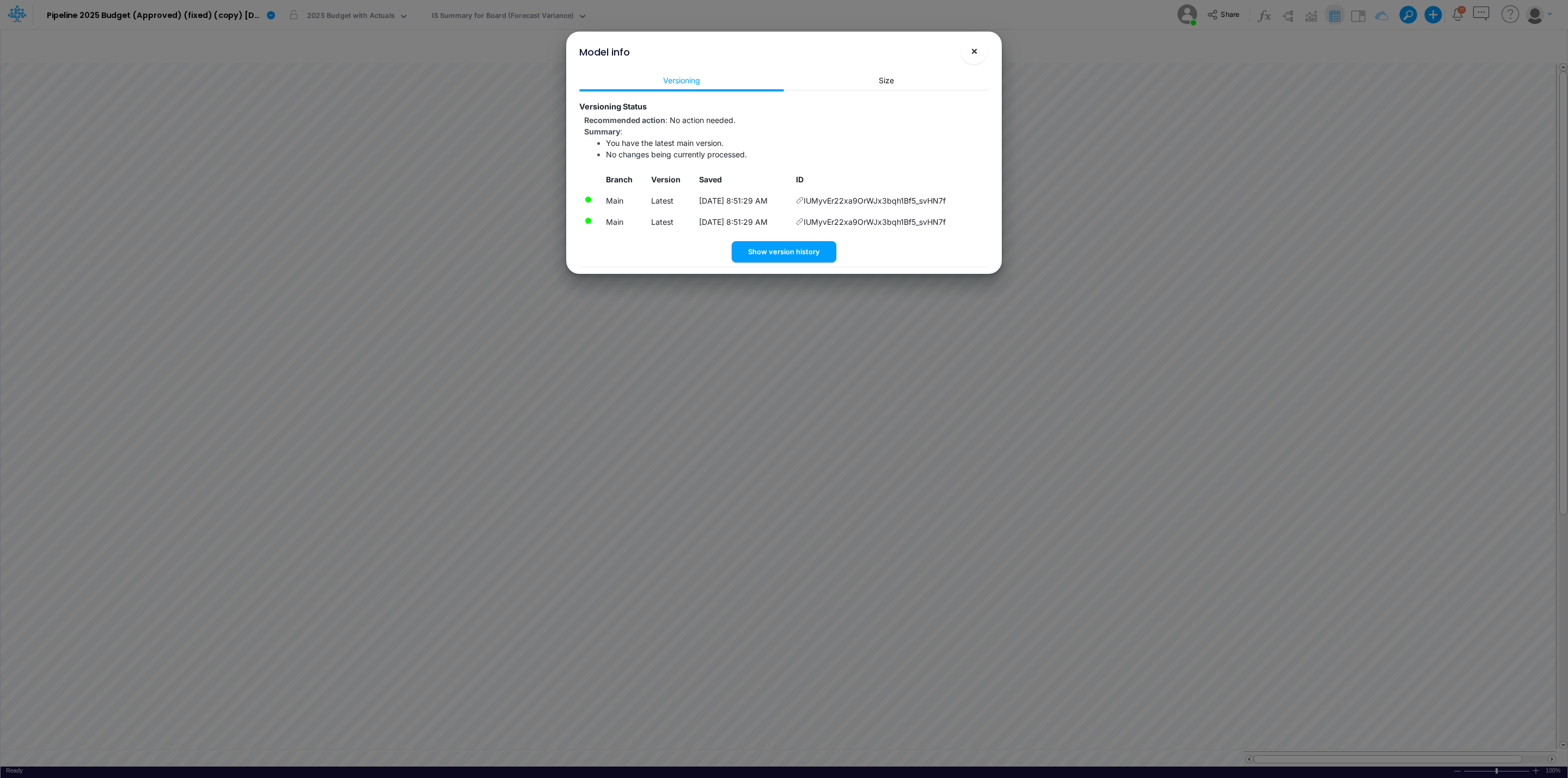
click at [977, 55] on span "×" at bounding box center [974, 50] width 7 height 13
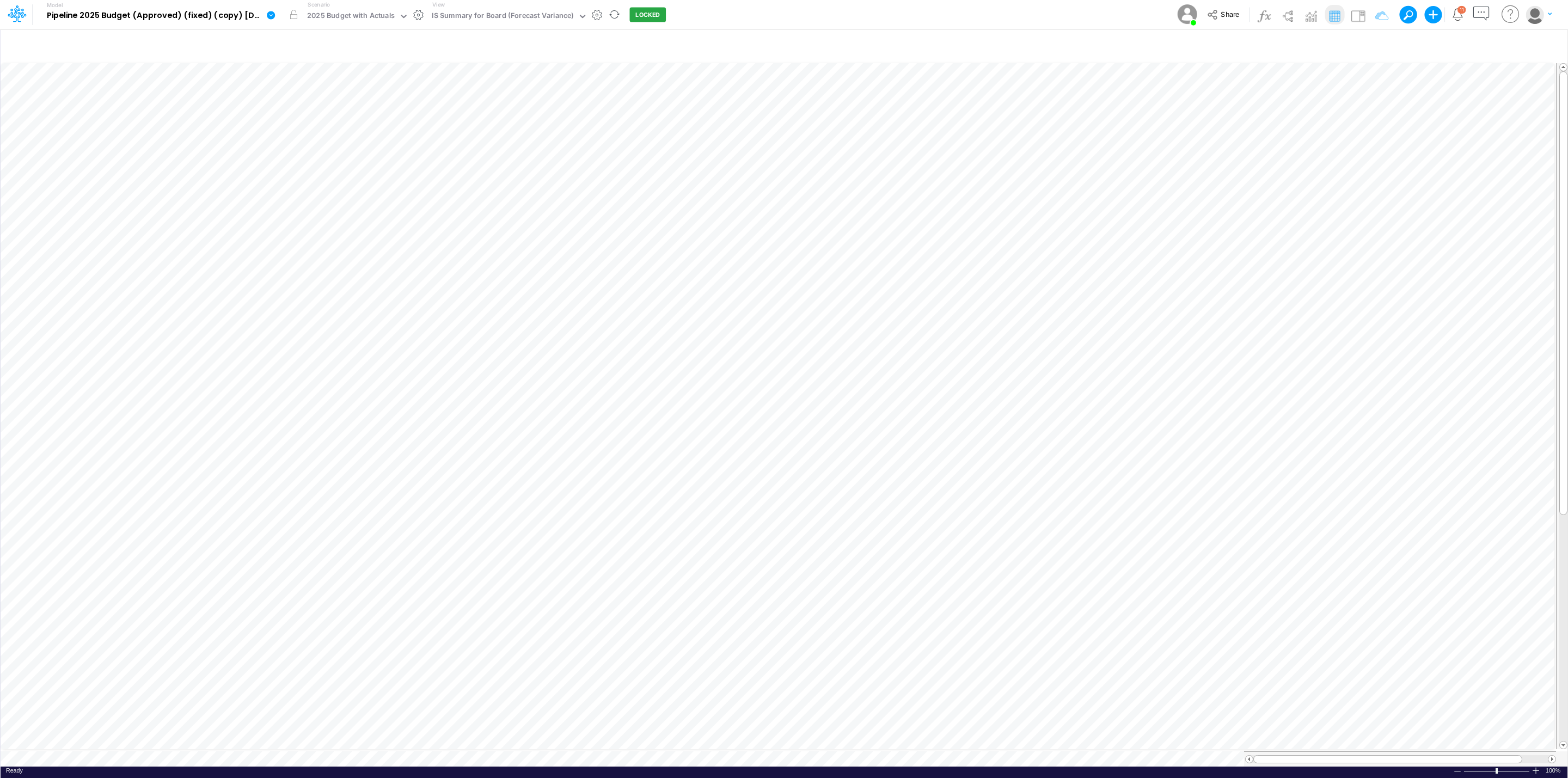
click at [269, 14] on icon at bounding box center [271, 15] width 8 height 8
click at [302, 43] on button "Edit model settings" at bounding box center [326, 43] width 117 height 17
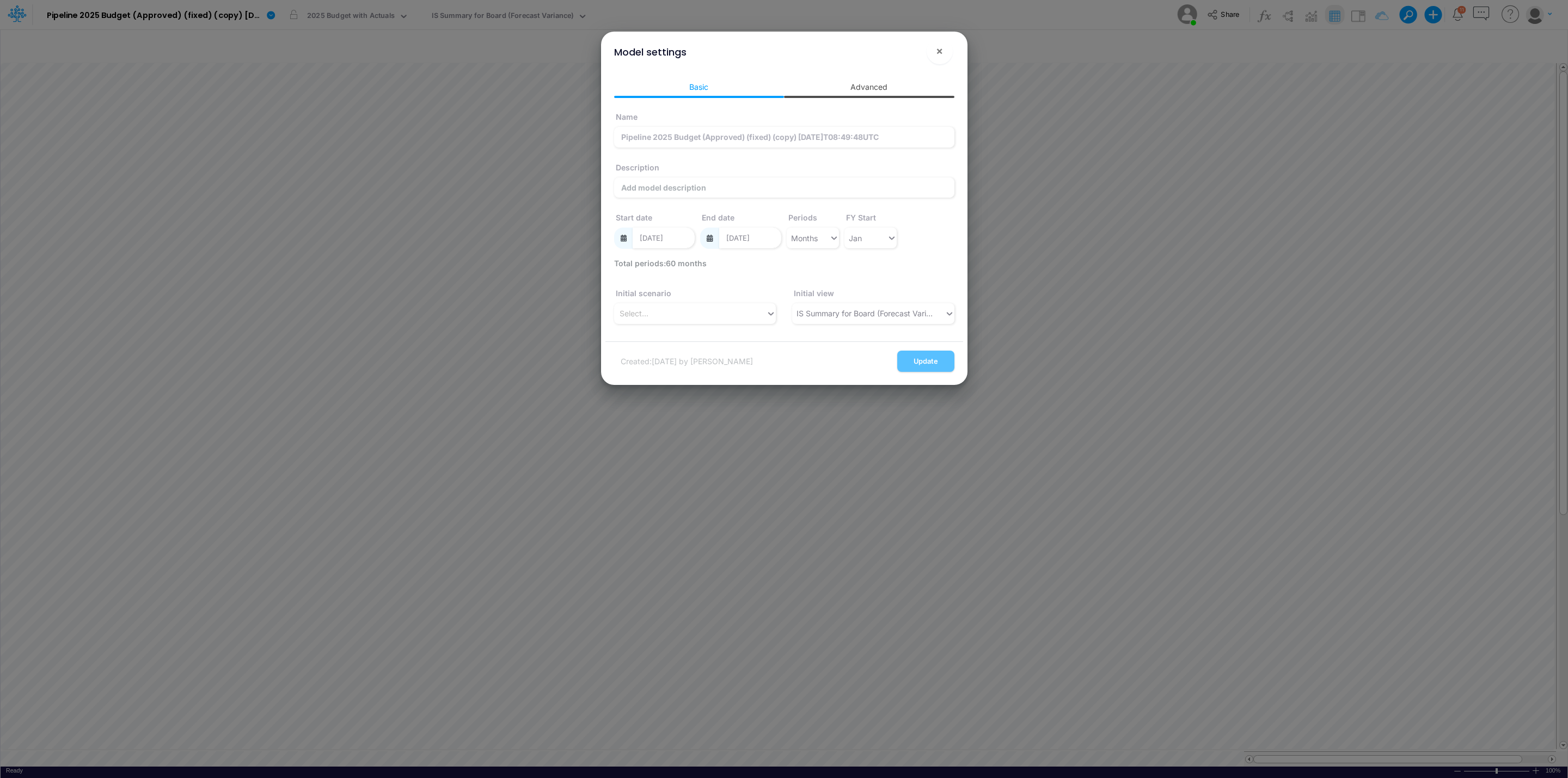
click at [863, 92] on link "Advanced" at bounding box center [869, 87] width 170 height 20
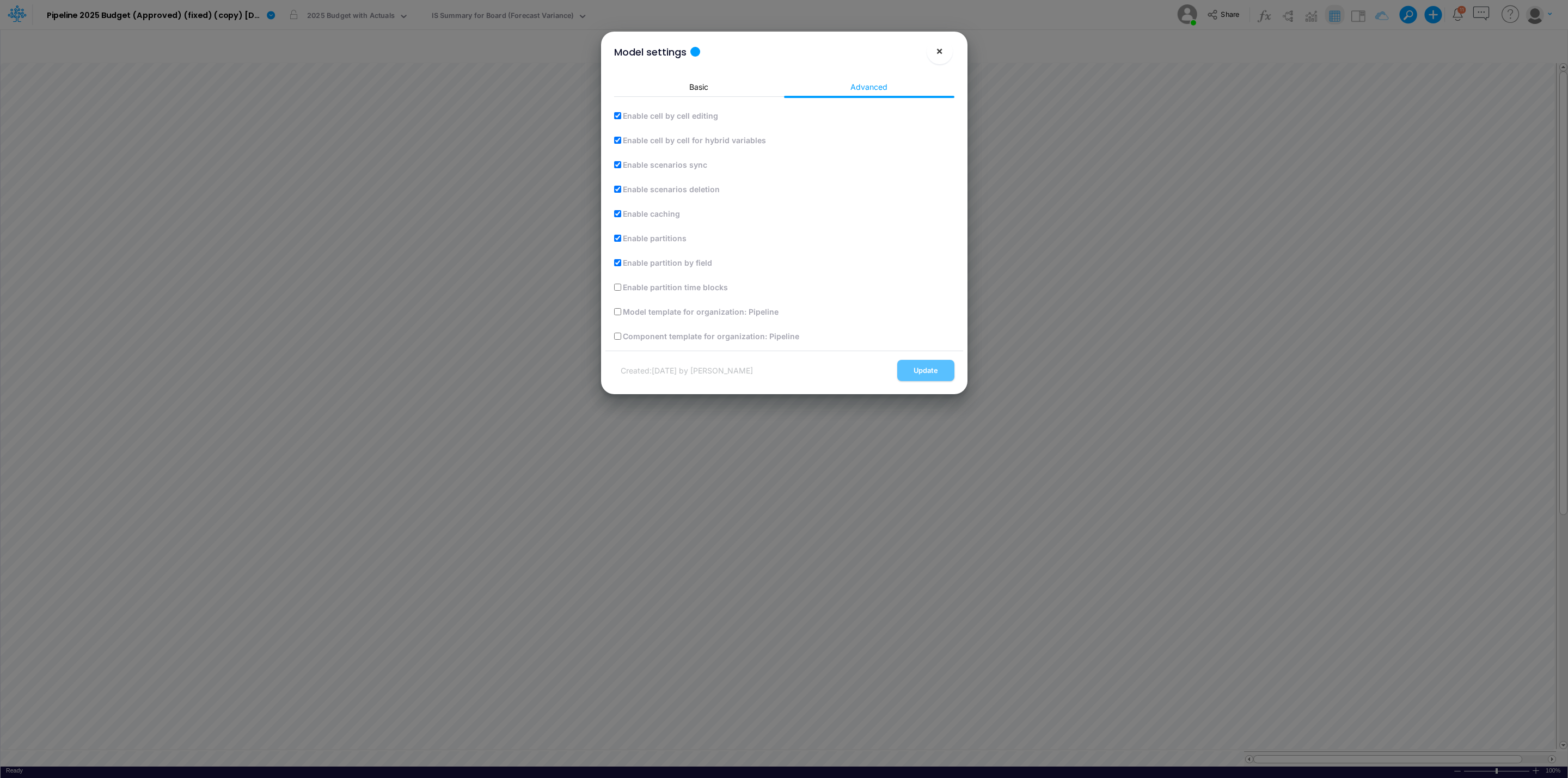
click at [943, 51] on span "×" at bounding box center [939, 50] width 7 height 13
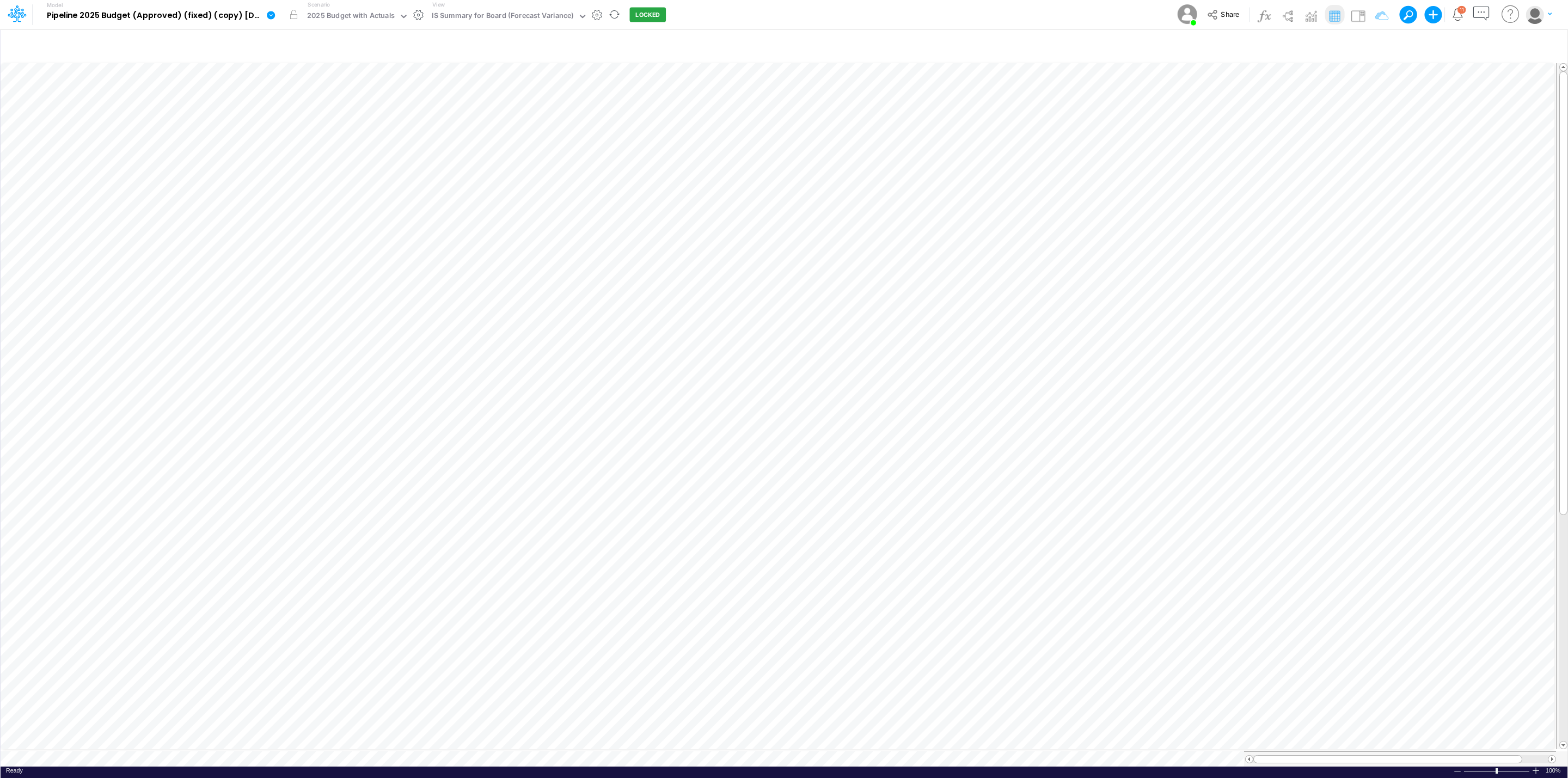
click at [327, 26] on div "Scenario 2025 Budget with Actuals" at bounding box center [358, 15] width 110 height 29
click at [337, 19] on div "2025 Budget with Actuals" at bounding box center [351, 16] width 88 height 13
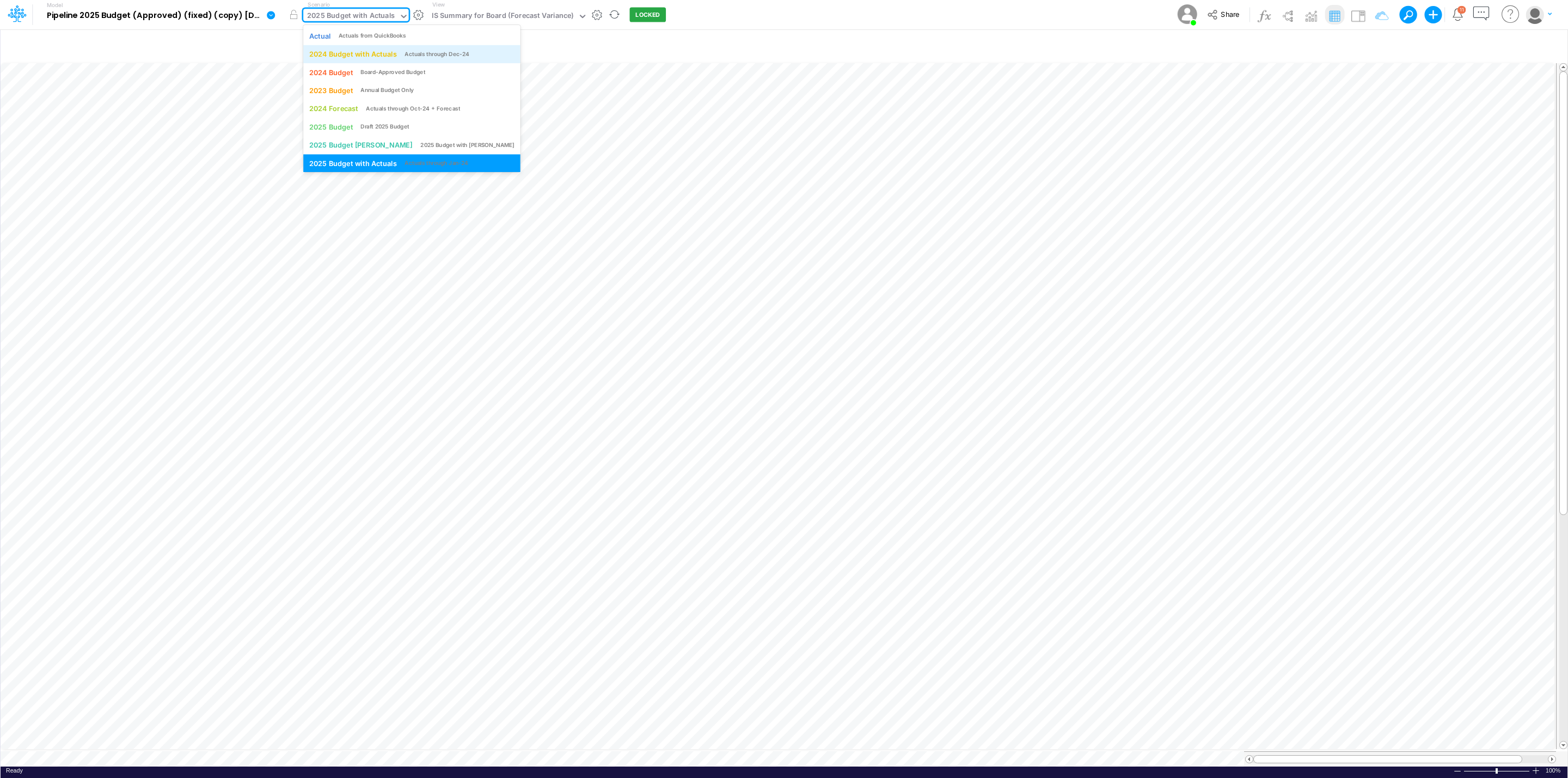
scroll to position [2, 0]
click at [361, 51] on div "2024 Budget with Actuals" at bounding box center [353, 51] width 88 height 10
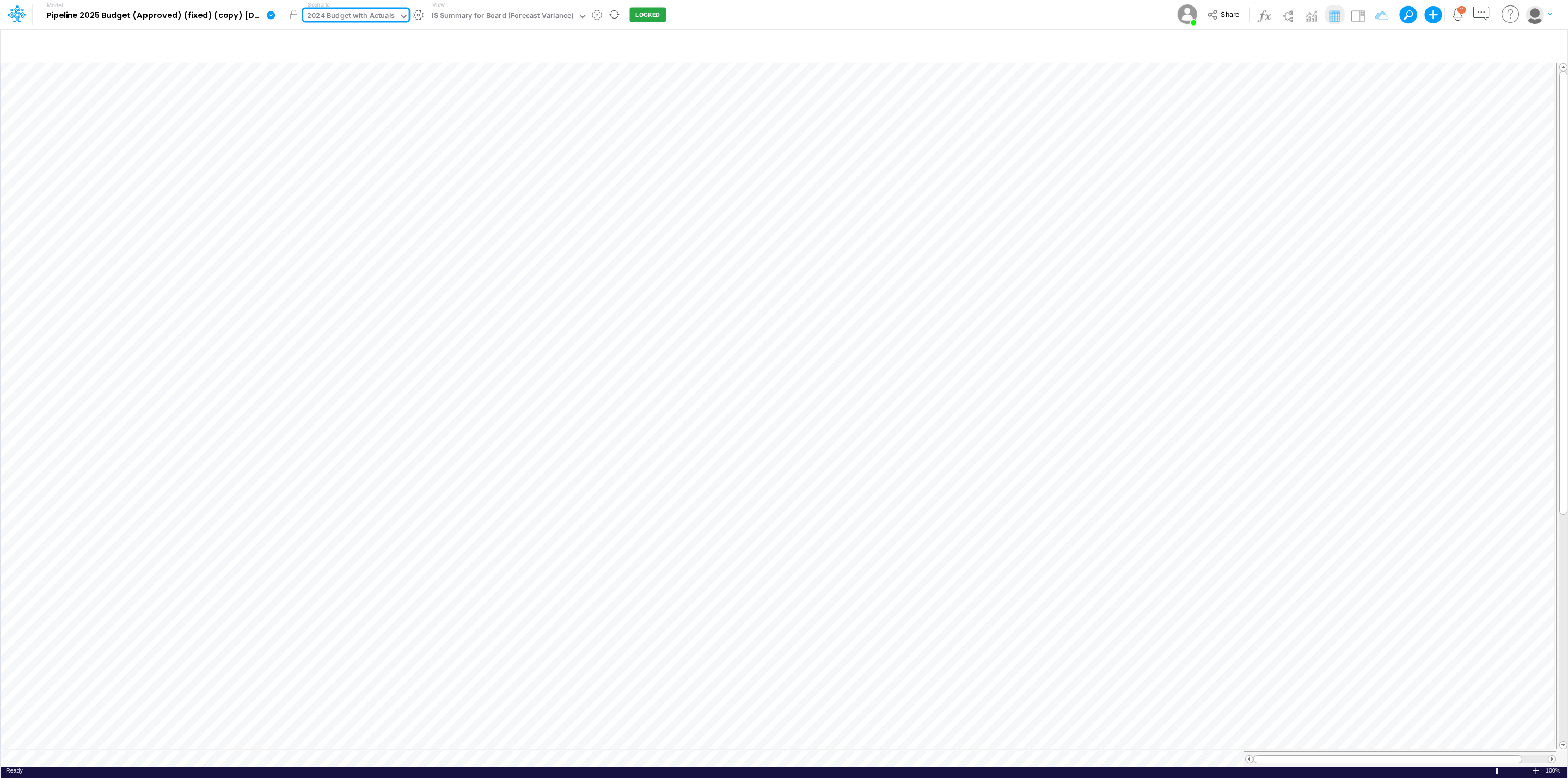
click at [355, 15] on div "2024 Budget with Actuals" at bounding box center [351, 16] width 88 height 13
click at [351, 70] on div "2024 Budget" at bounding box center [331, 72] width 43 height 10
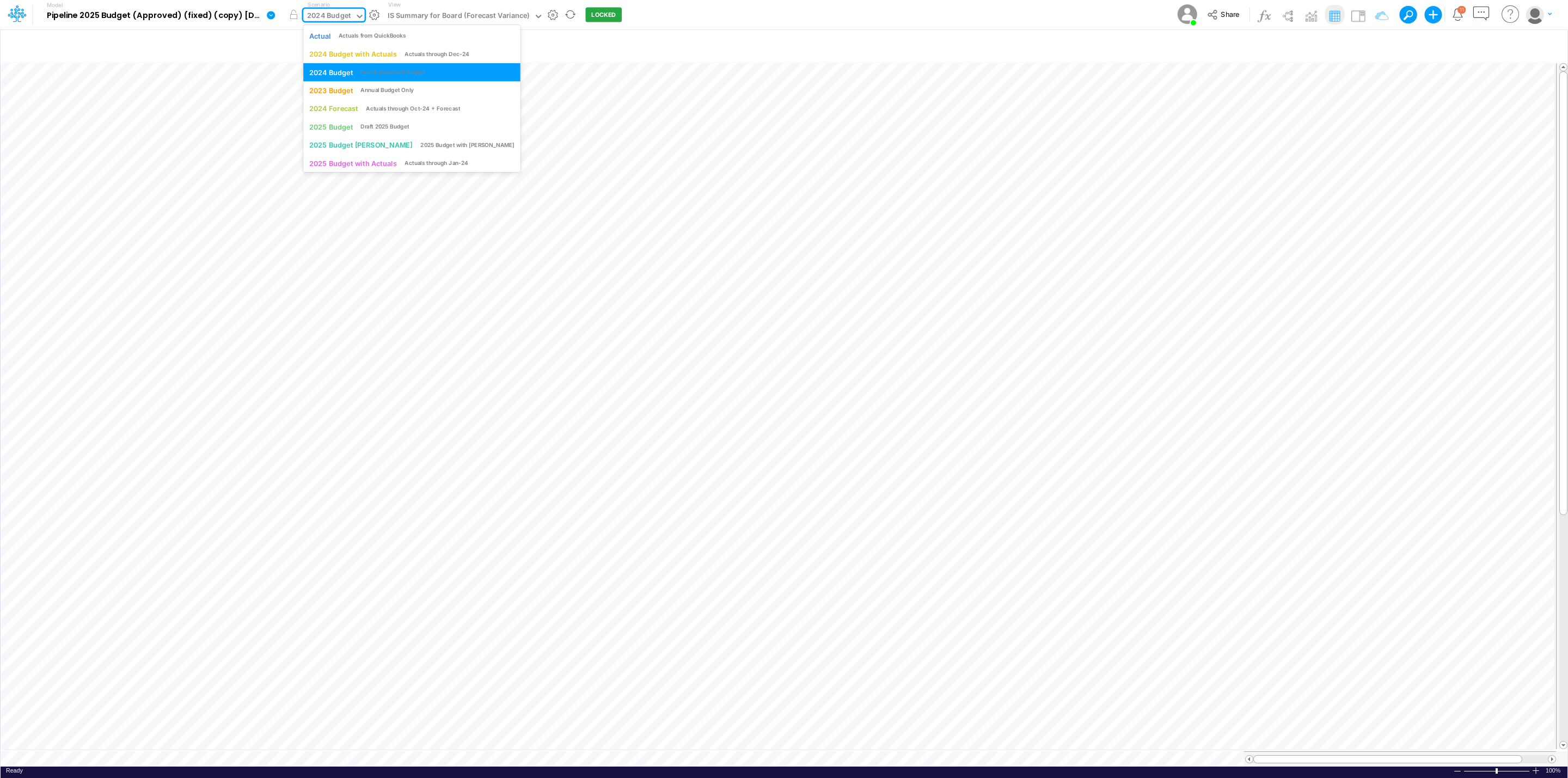
click at [332, 12] on div "2024 Budget" at bounding box center [329, 16] width 43 height 13
click at [332, 29] on div "Actual Actuals from QuickBooks" at bounding box center [412, 36] width 217 height 18
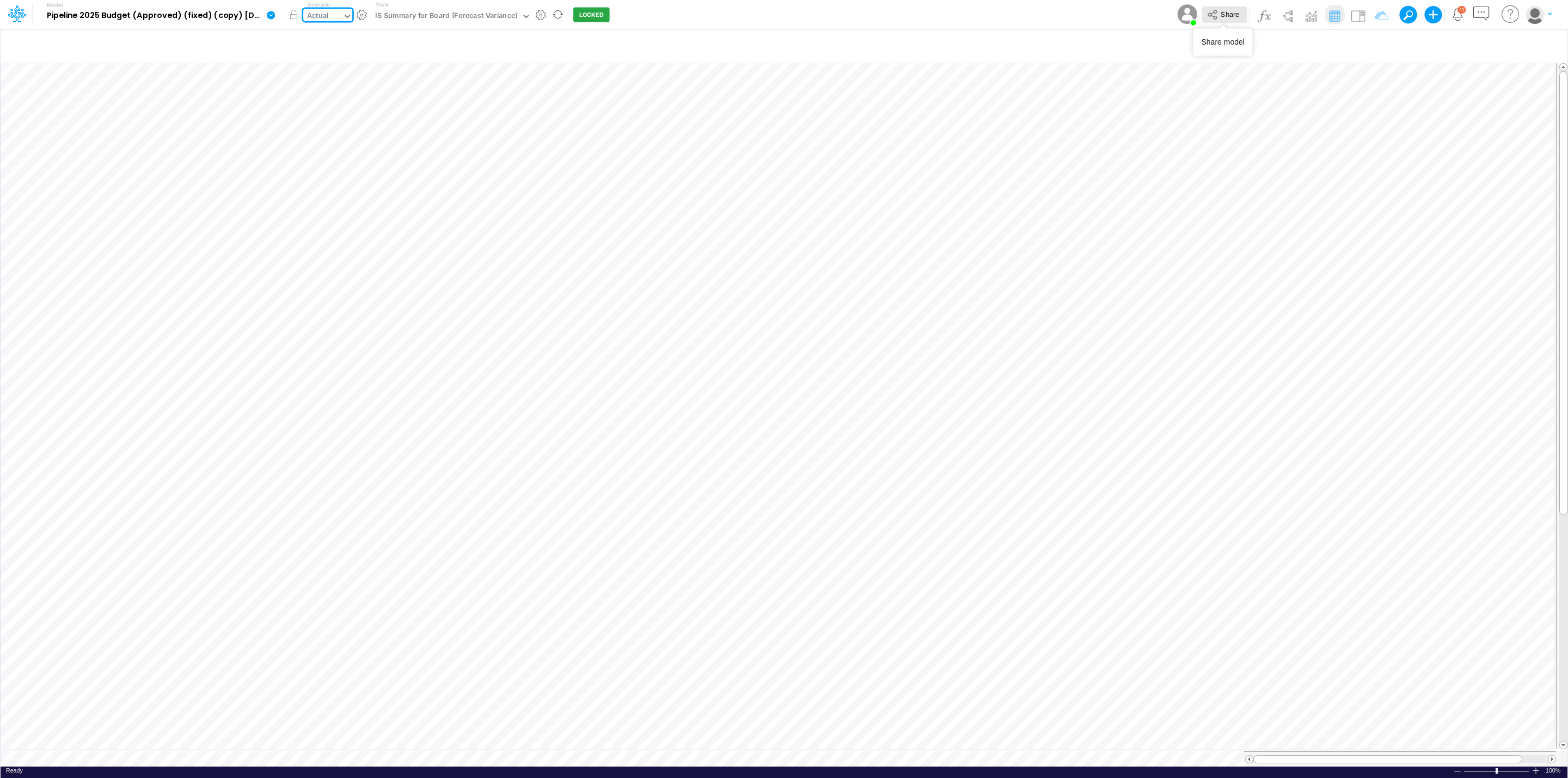
click at [1222, 13] on span "Share" at bounding box center [1229, 14] width 19 height 8
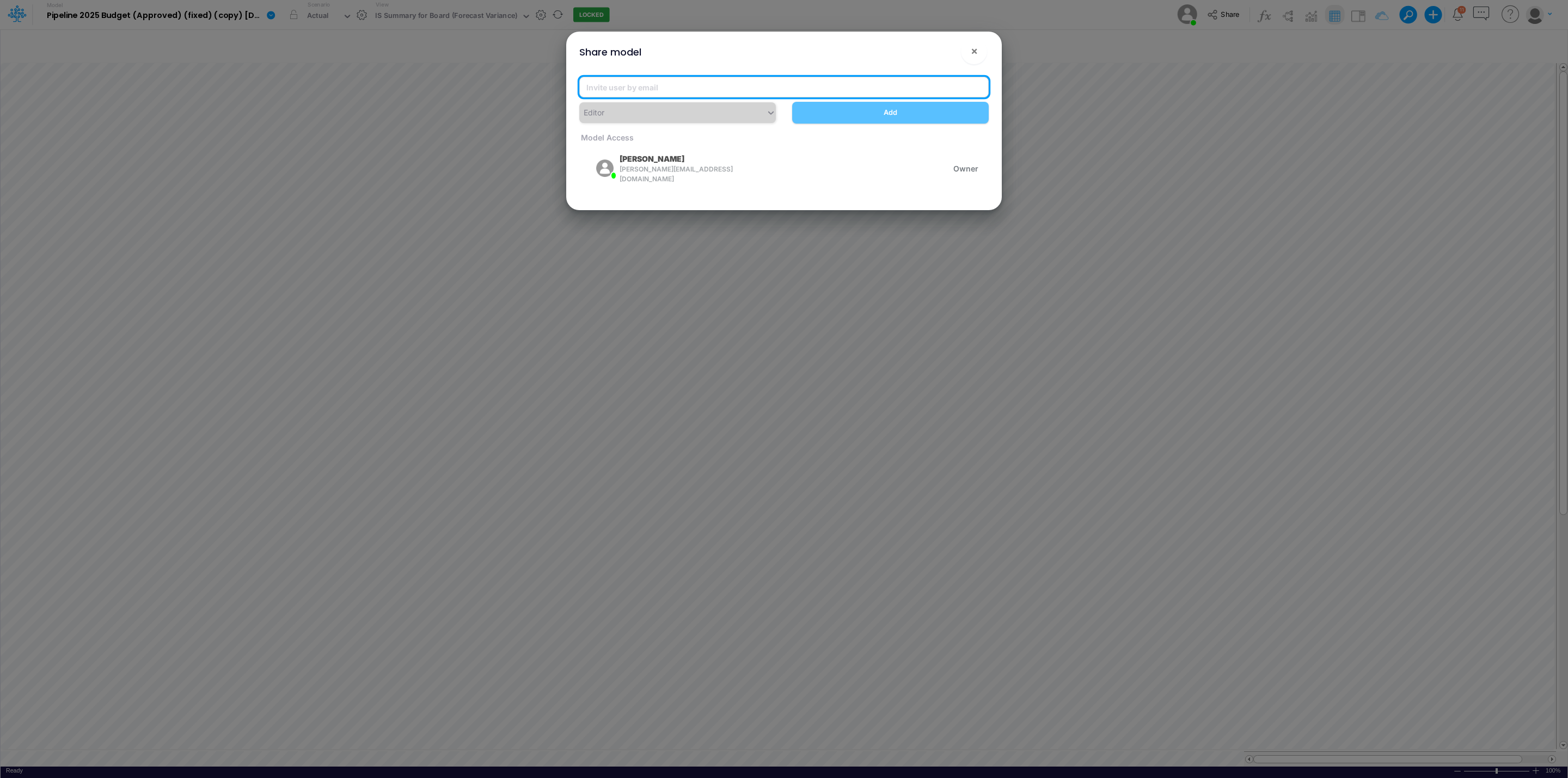
click at [679, 84] on input "email" at bounding box center [784, 87] width 409 height 21
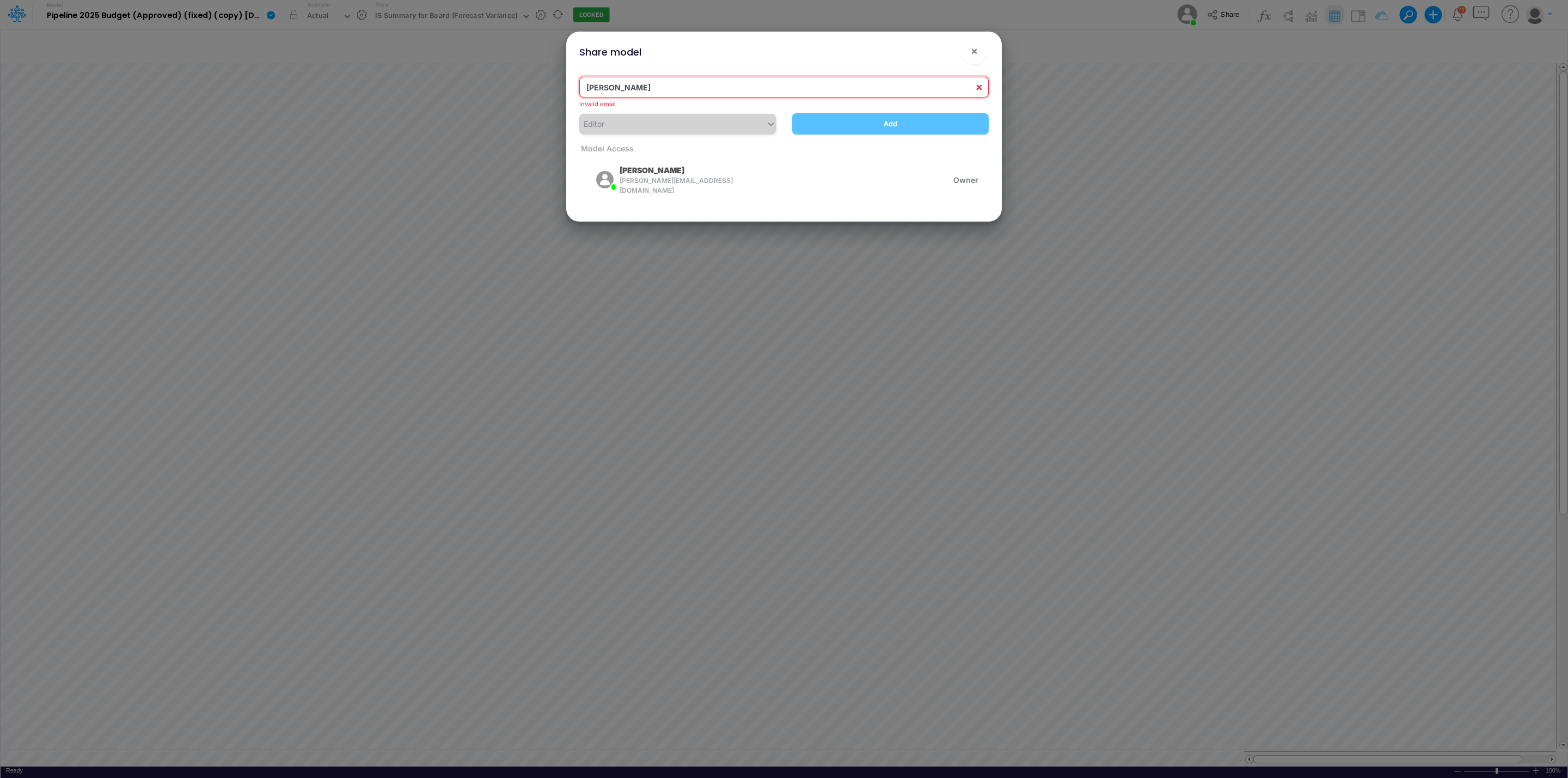
click at [719, 82] on input "cari" at bounding box center [784, 87] width 409 height 21
paste input "ssa.castro+pipeline@logica.cloud"
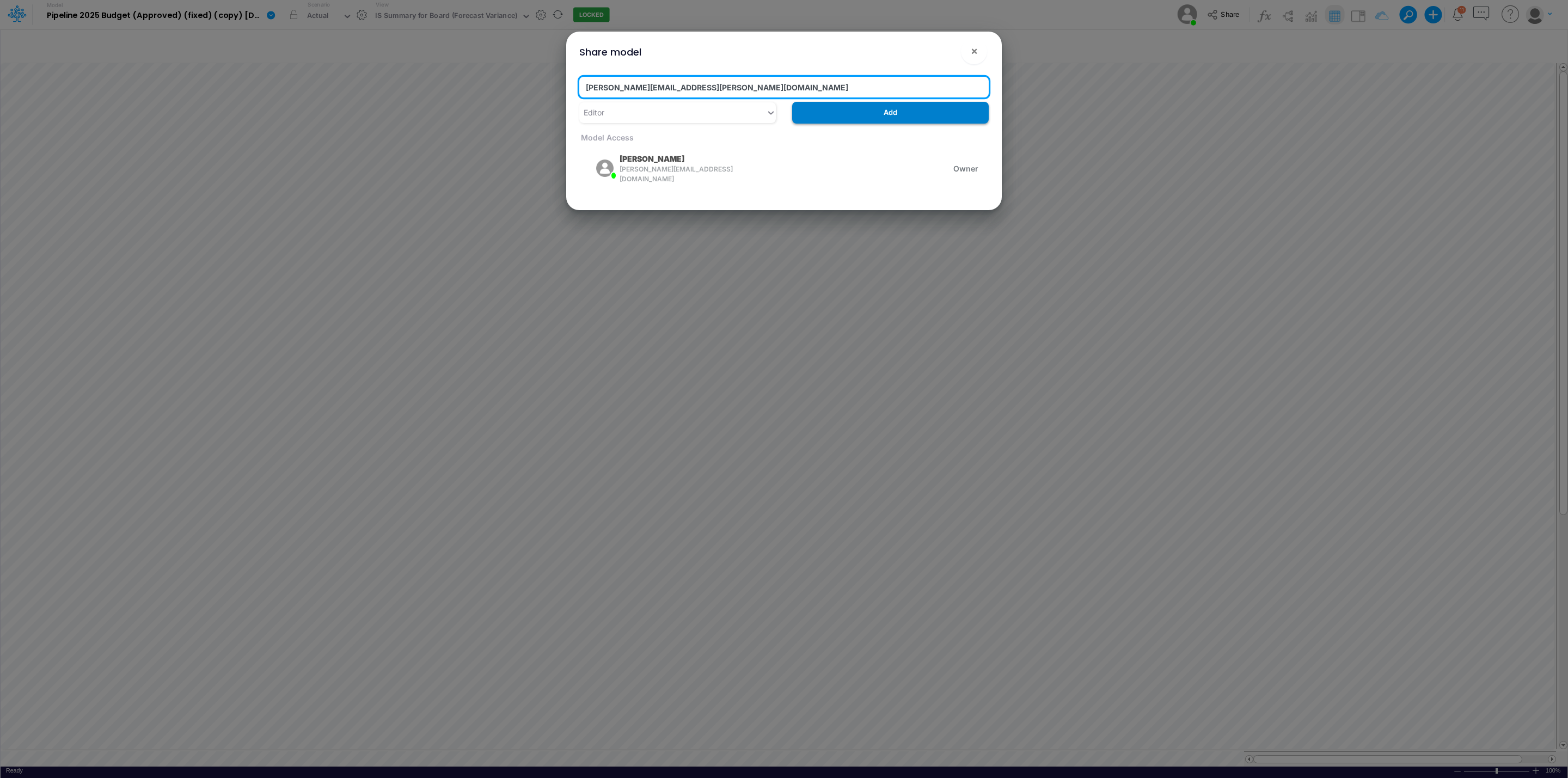
type input "carissa.castro+pipeline@logica.cloud"
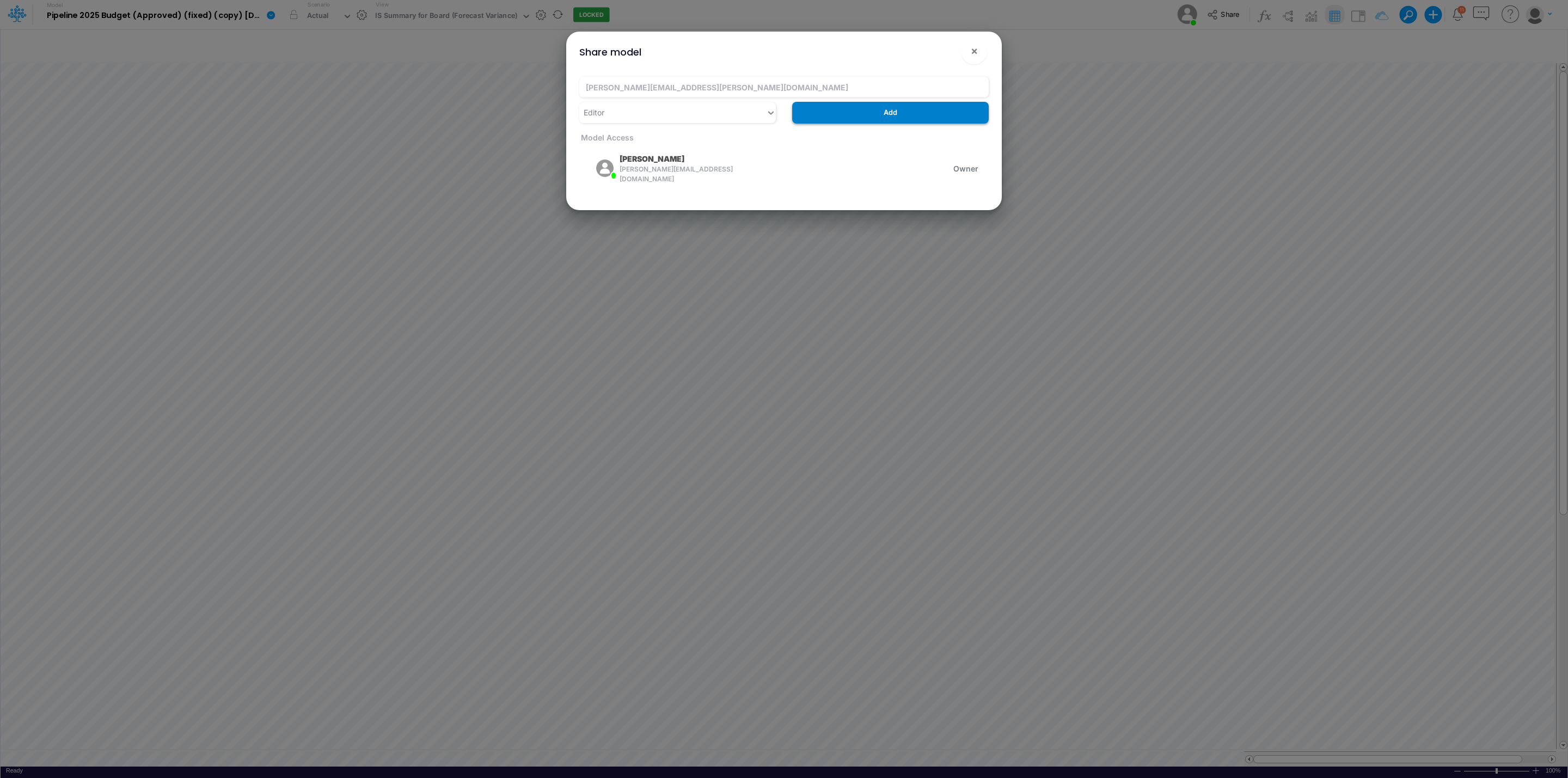
click at [863, 114] on button "Add" at bounding box center [890, 112] width 197 height 21
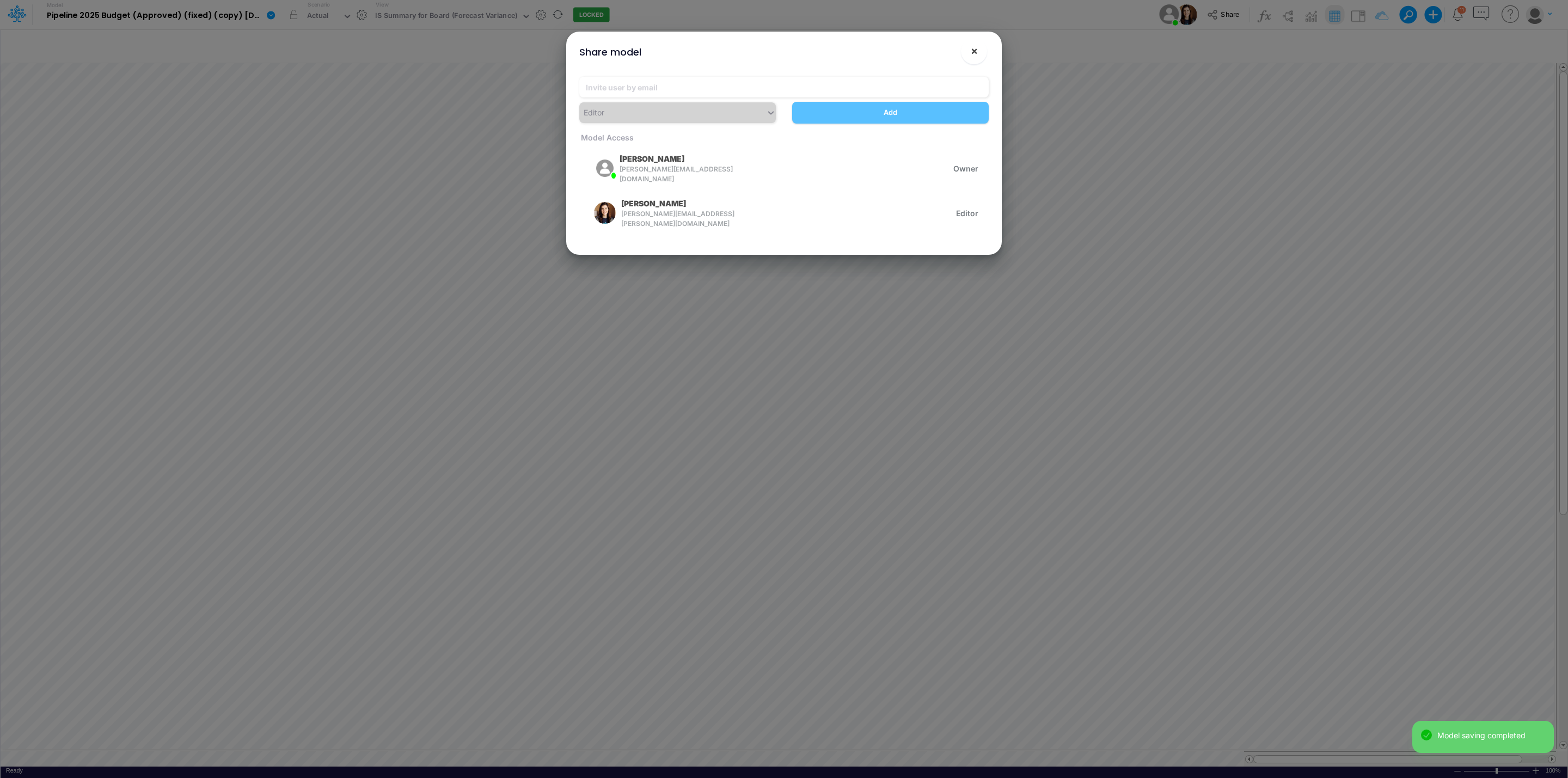
click at [975, 51] on span "×" at bounding box center [974, 50] width 7 height 13
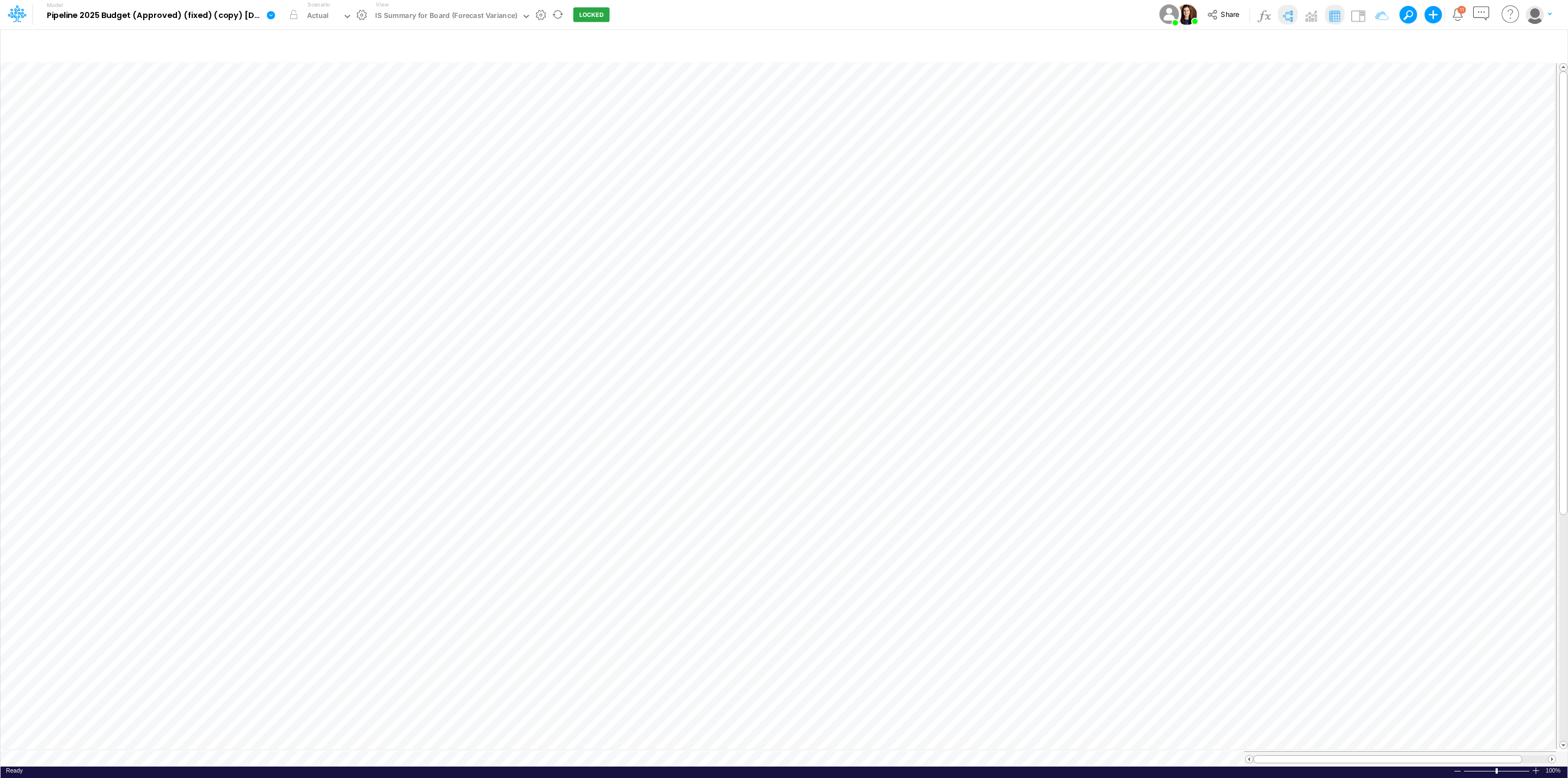
click at [1293, 12] on img at bounding box center [1287, 16] width 18 height 18
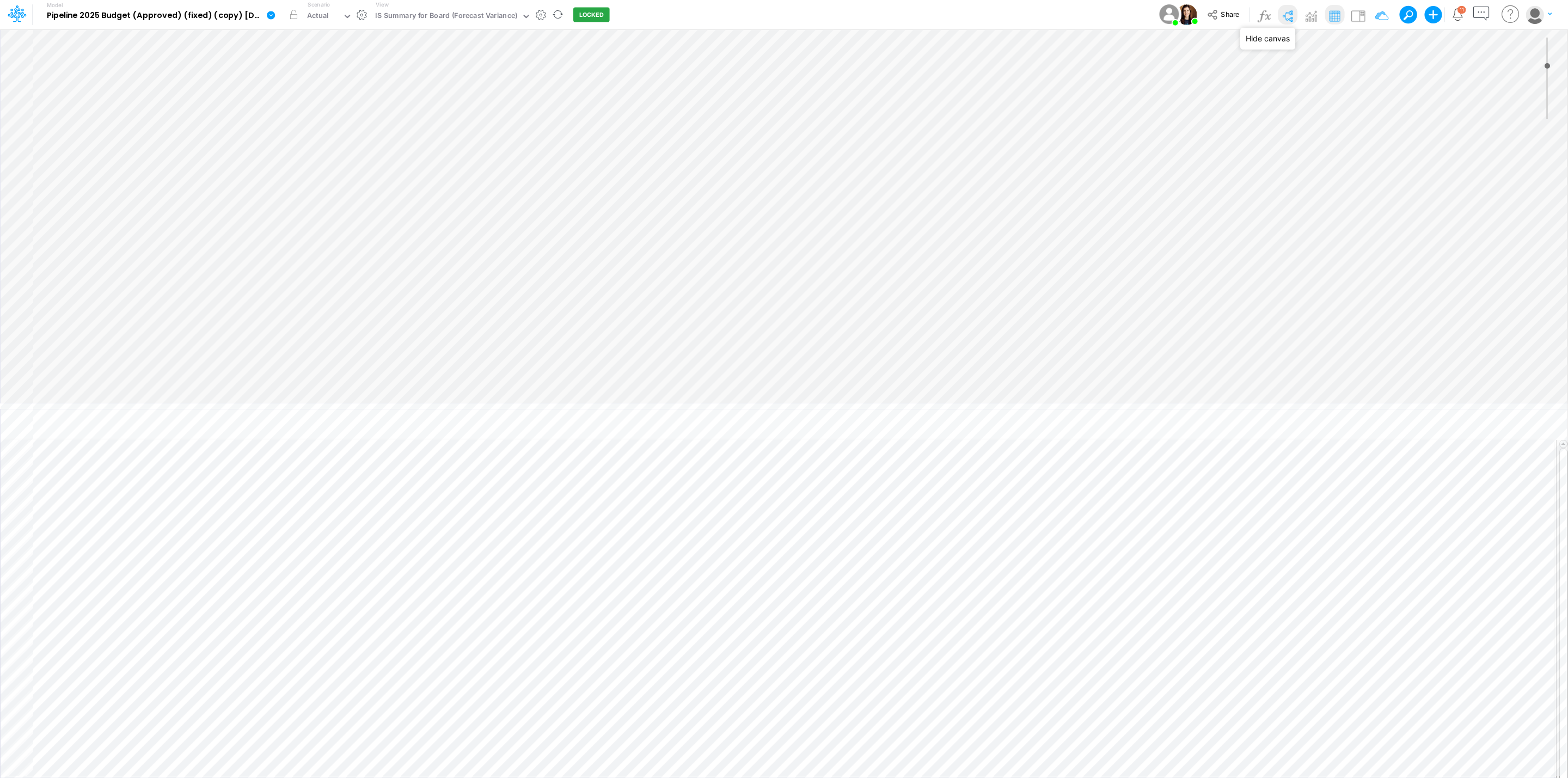
type input "0"
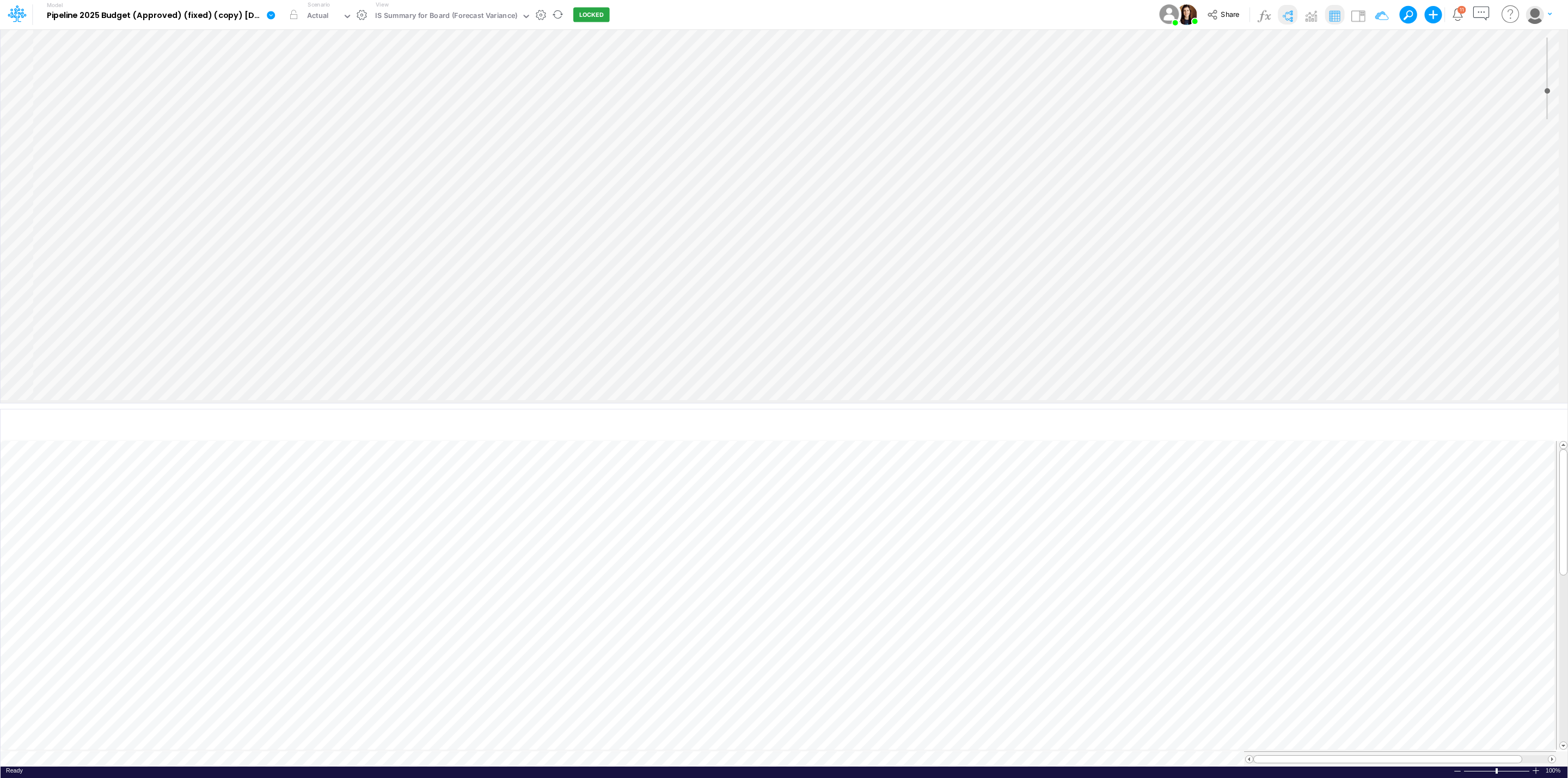
click at [275, 15] on icon at bounding box center [271, 15] width 8 height 8
click at [326, 116] on button "View model info" at bounding box center [326, 113] width 117 height 17
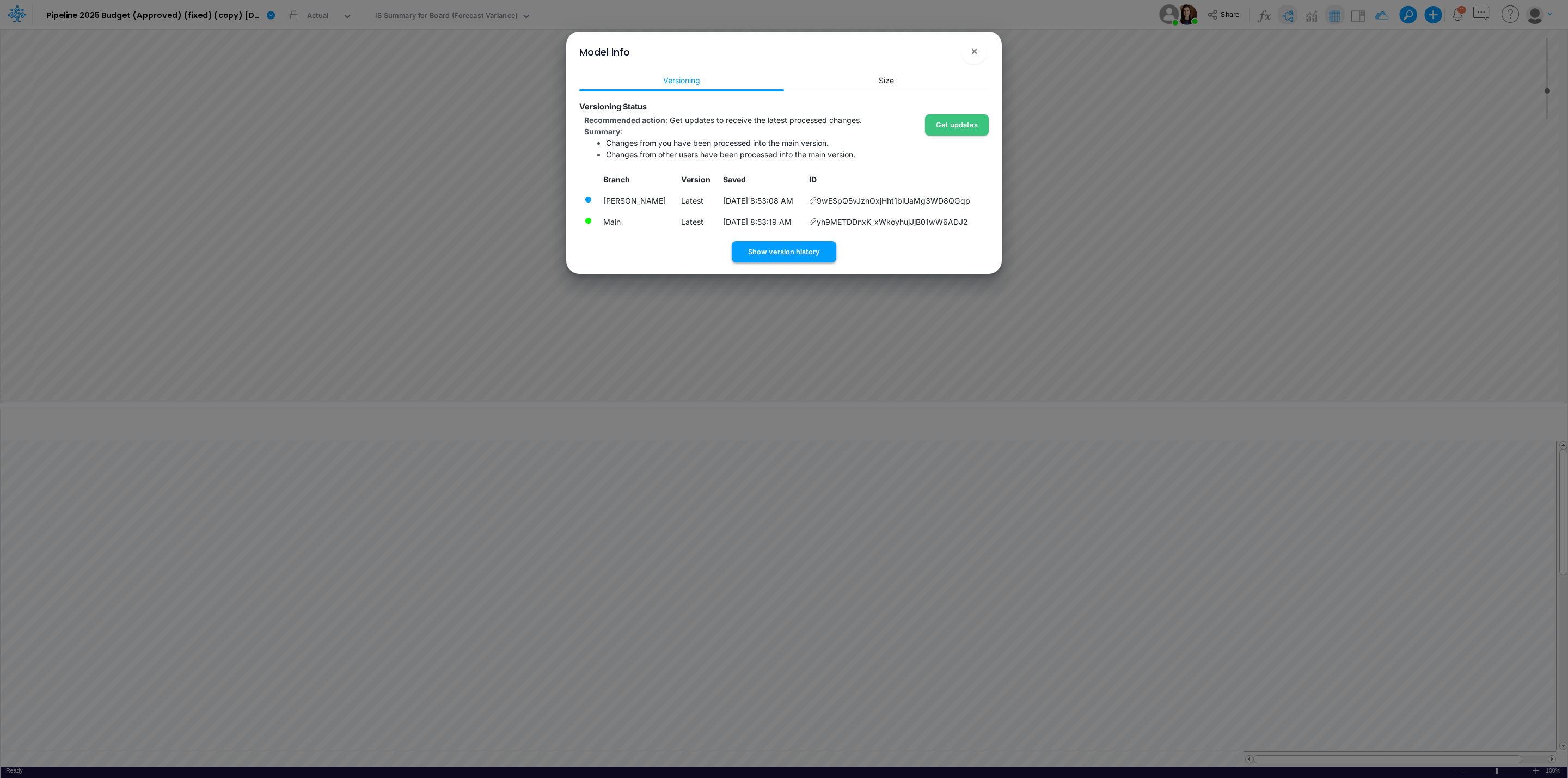
click at [807, 248] on button "Show version history" at bounding box center [784, 251] width 105 height 21
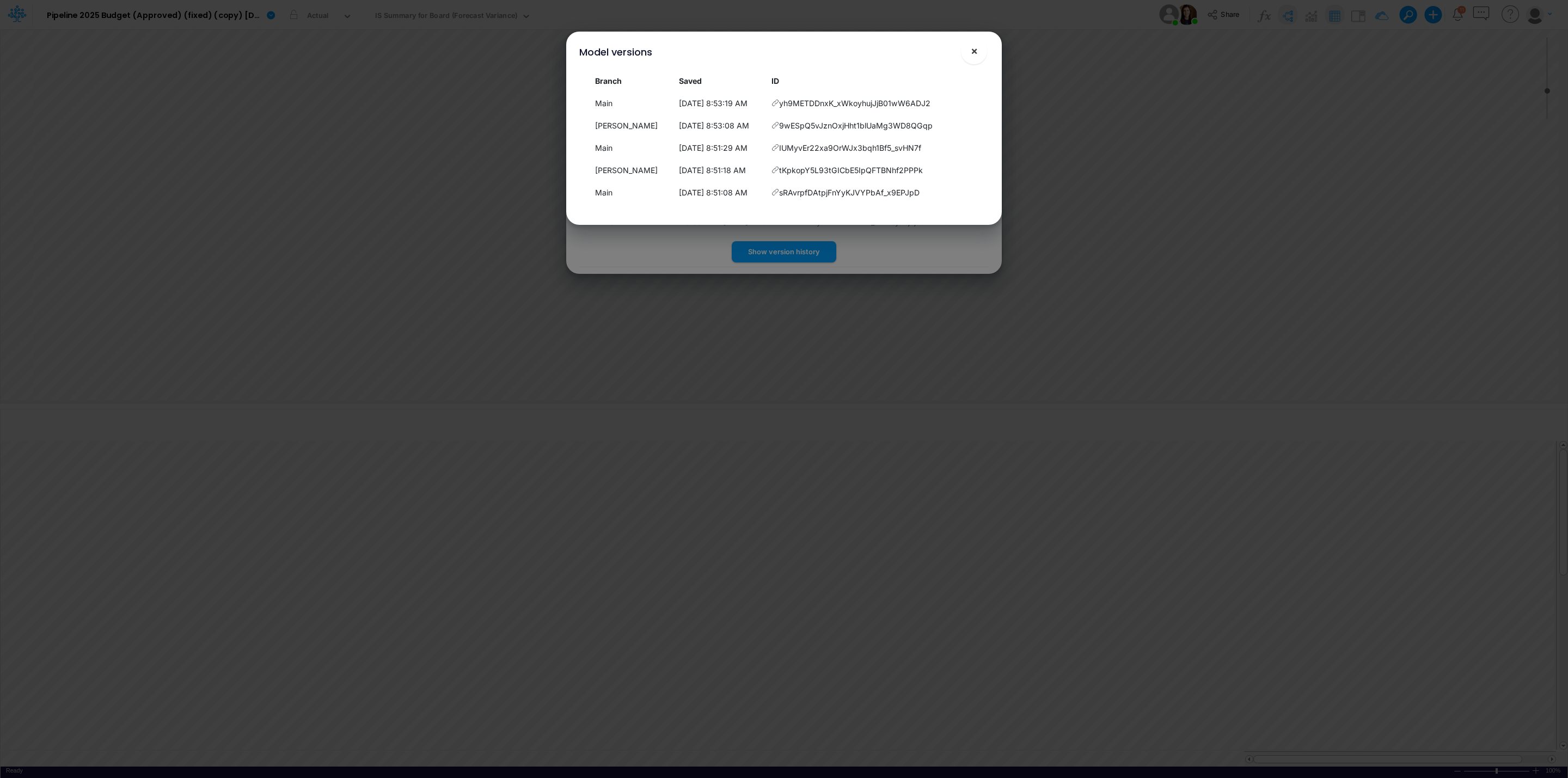
click at [980, 49] on button "×" at bounding box center [974, 51] width 26 height 26
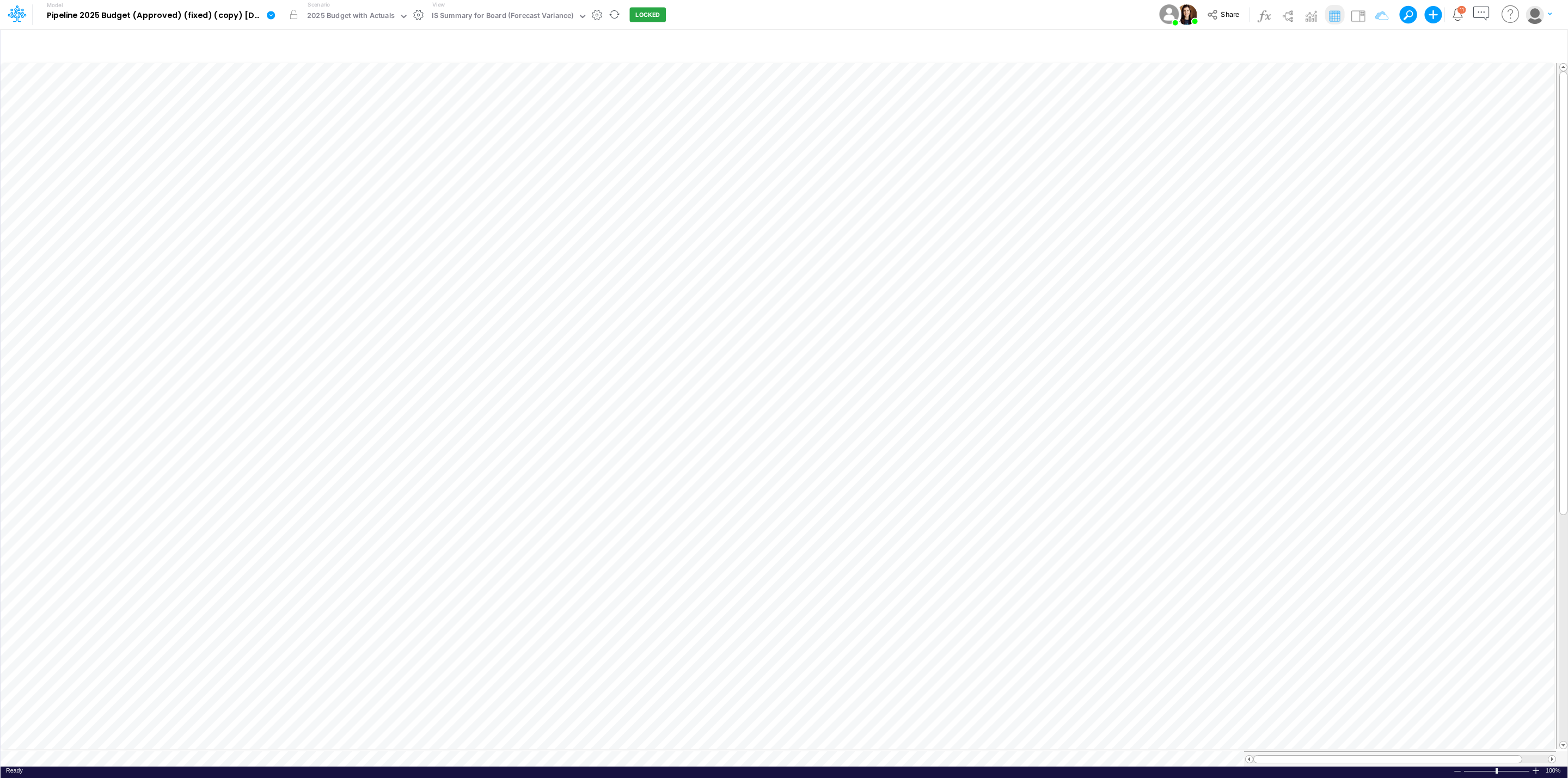
click at [270, 18] on icon at bounding box center [271, 15] width 8 height 8
click at [322, 116] on button "View model info" at bounding box center [326, 113] width 117 height 17
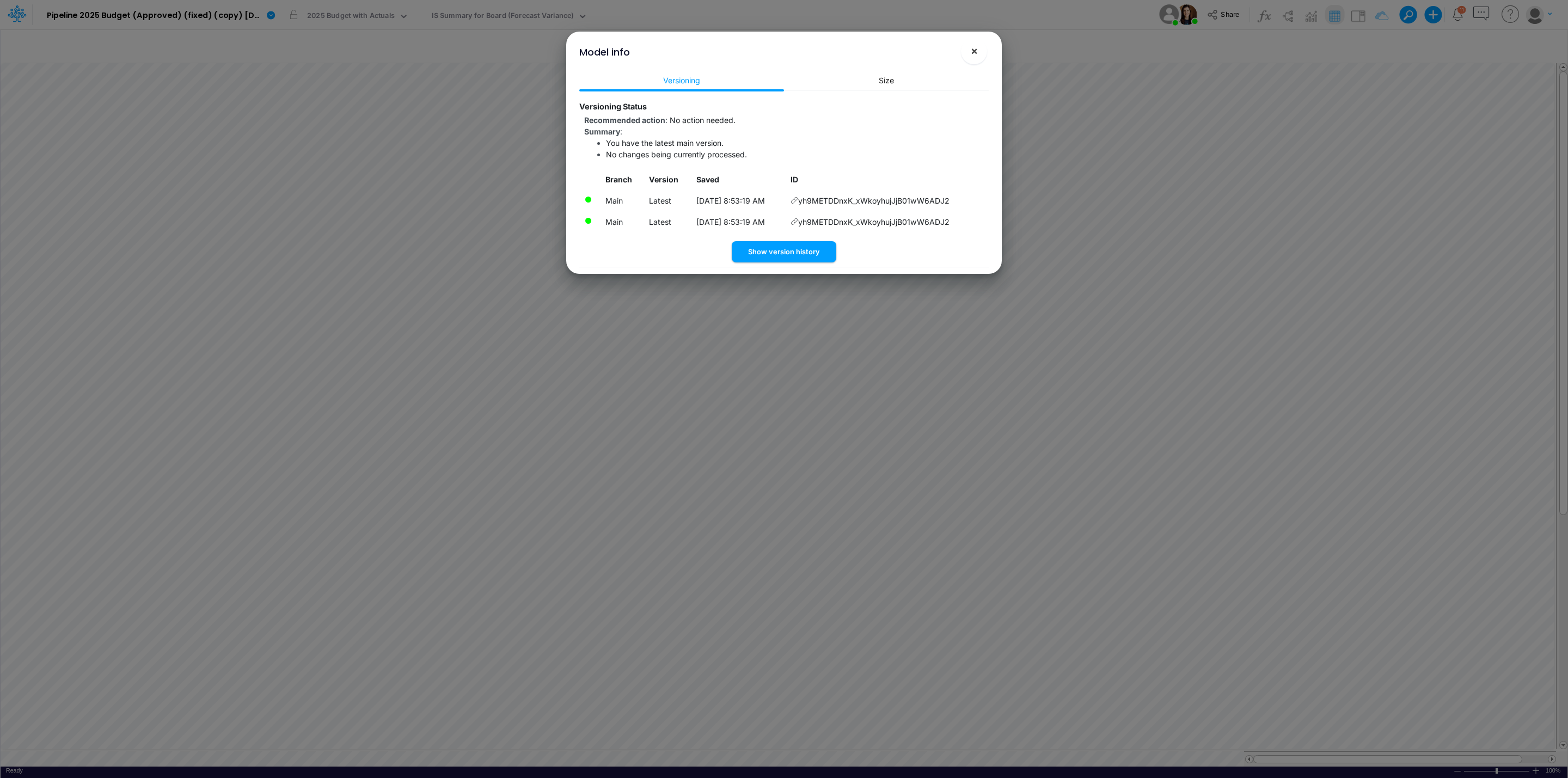
click at [974, 57] on button "×" at bounding box center [974, 51] width 26 height 26
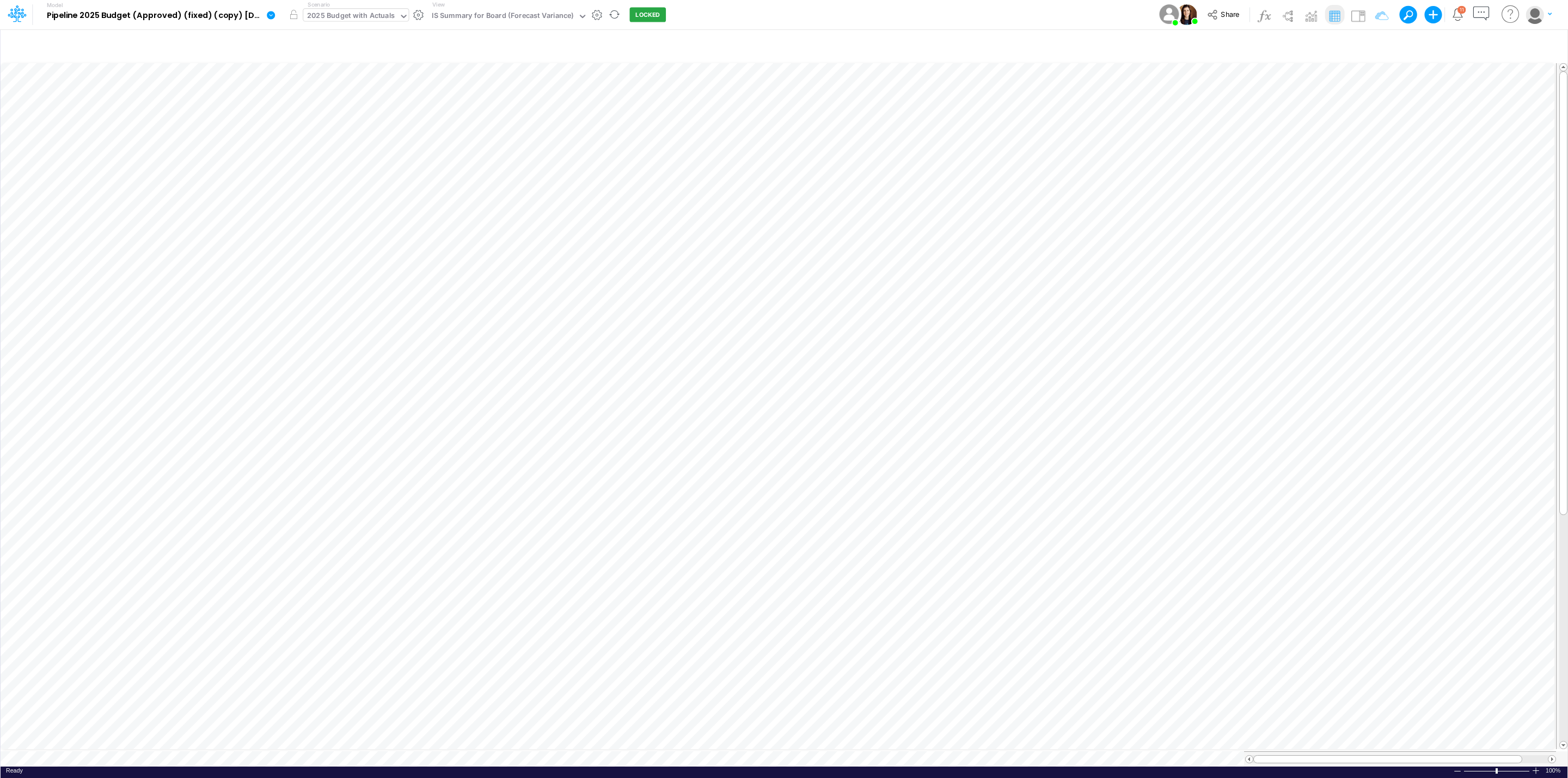
click at [358, 15] on div "2025 Budget with Actuals" at bounding box center [351, 16] width 88 height 13
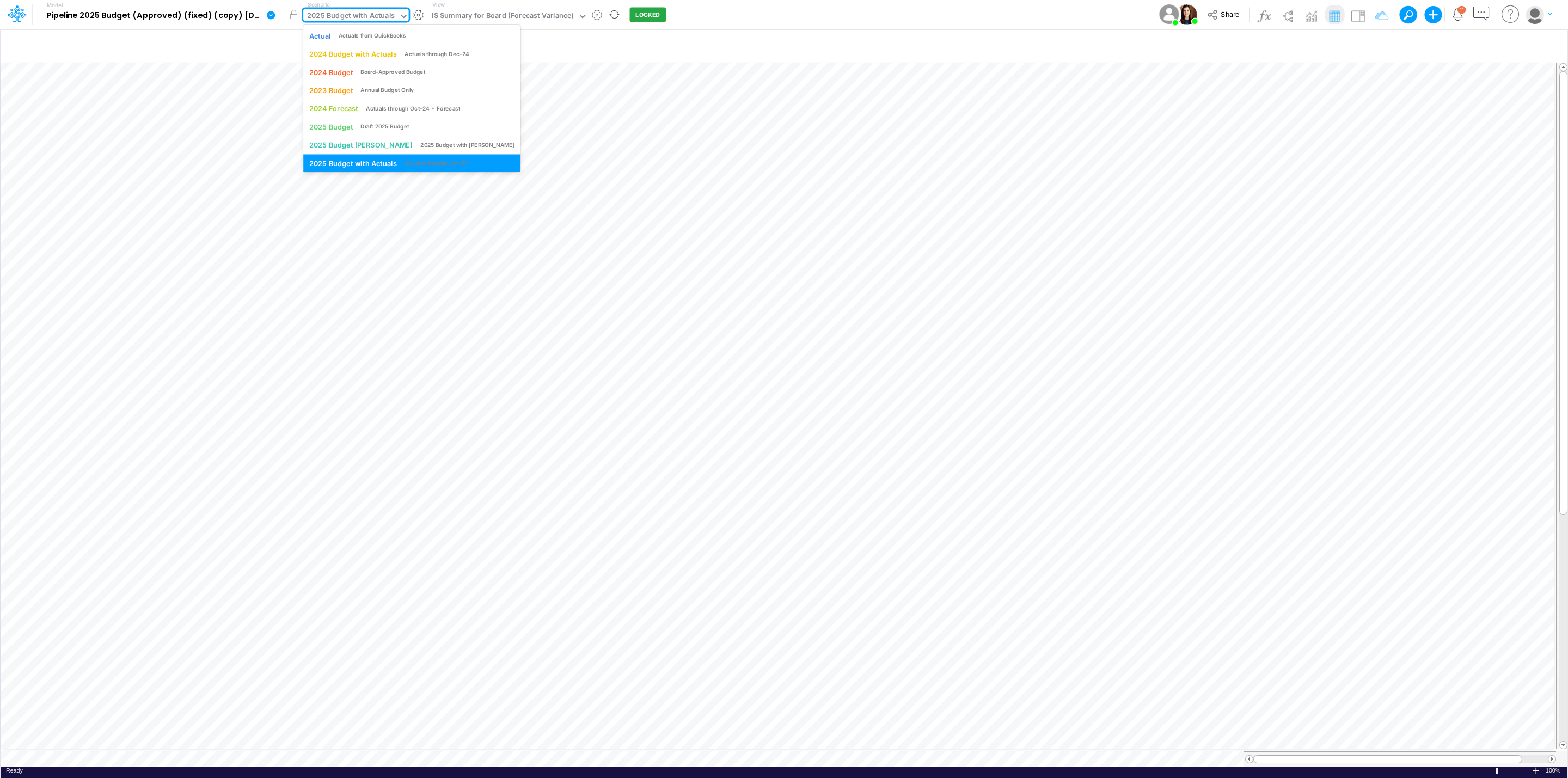
scroll to position [2, 0]
click at [358, 15] on div "2025 Budget with Actuals" at bounding box center [351, 16] width 88 height 13
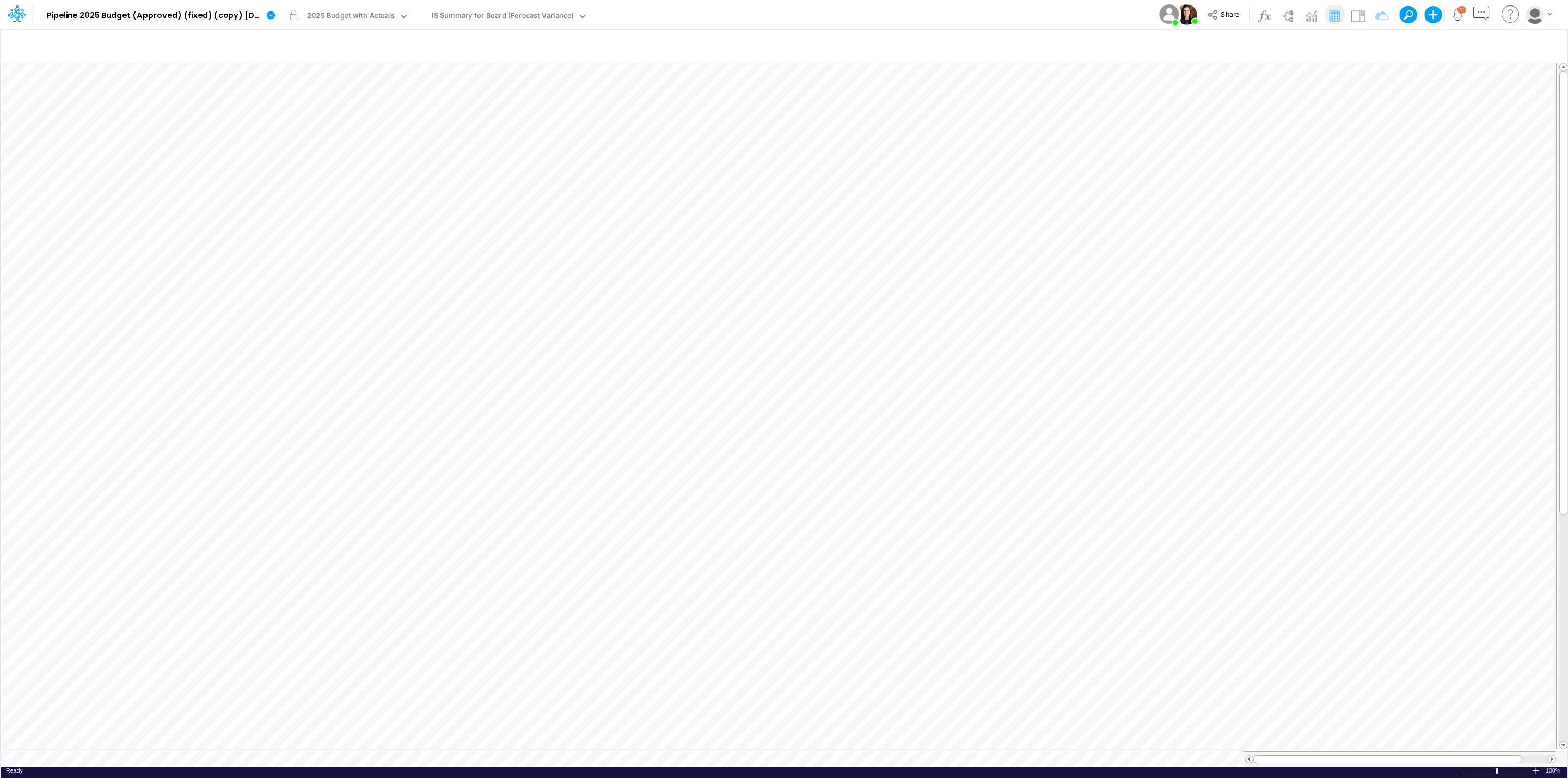
click at [739, 23] on div "Model Pipeline 2025 Budget (Approved) (fixed) (copy) [DATE]T08:49:48UTC Edit mo…" at bounding box center [784, 15] width 1411 height 30
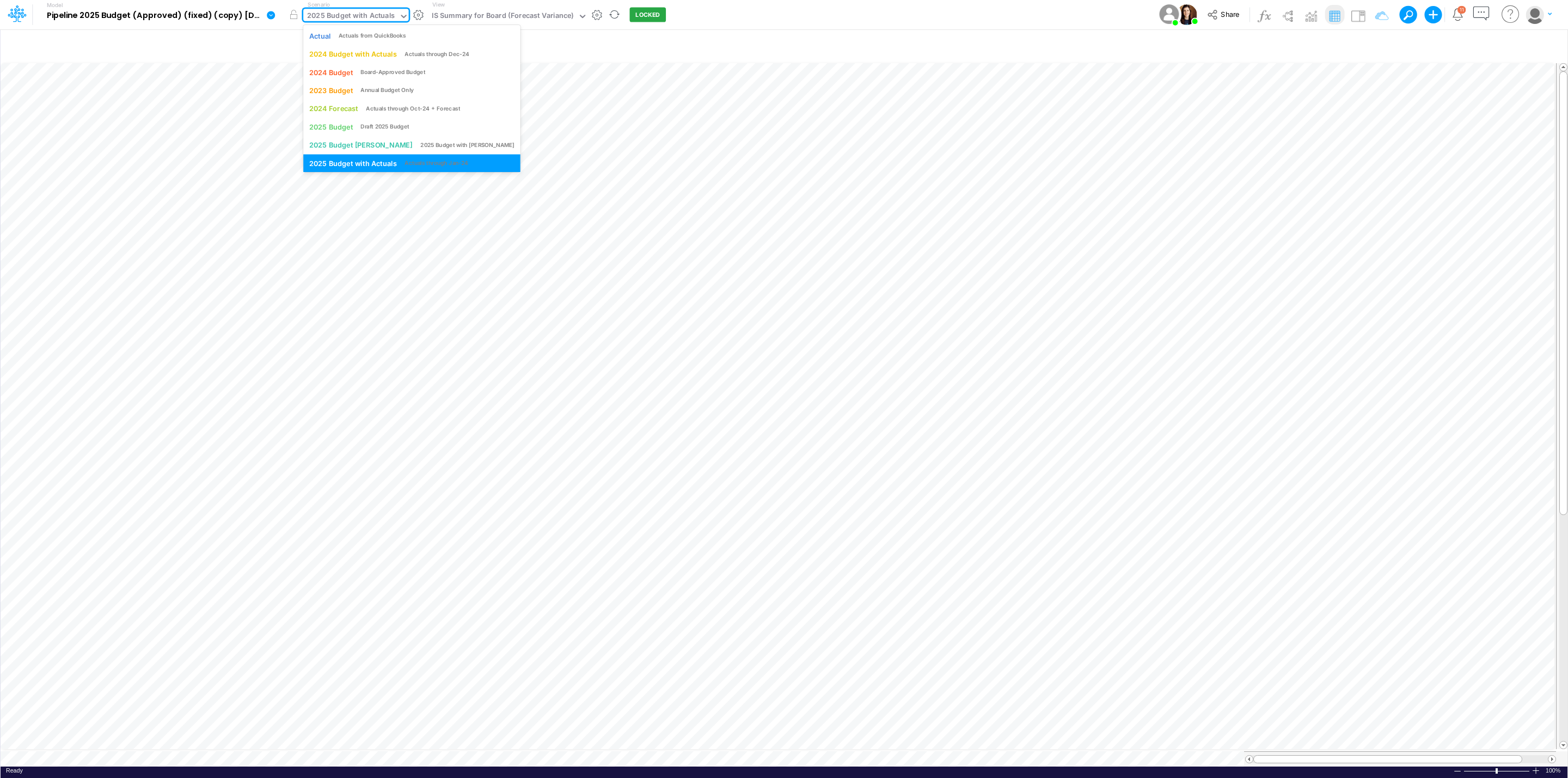
click at [334, 15] on div "2025 Budget with Actuals" at bounding box center [351, 16] width 88 height 13
click at [359, 15] on div "2025 Budget with Actuals" at bounding box center [351, 16] width 88 height 13
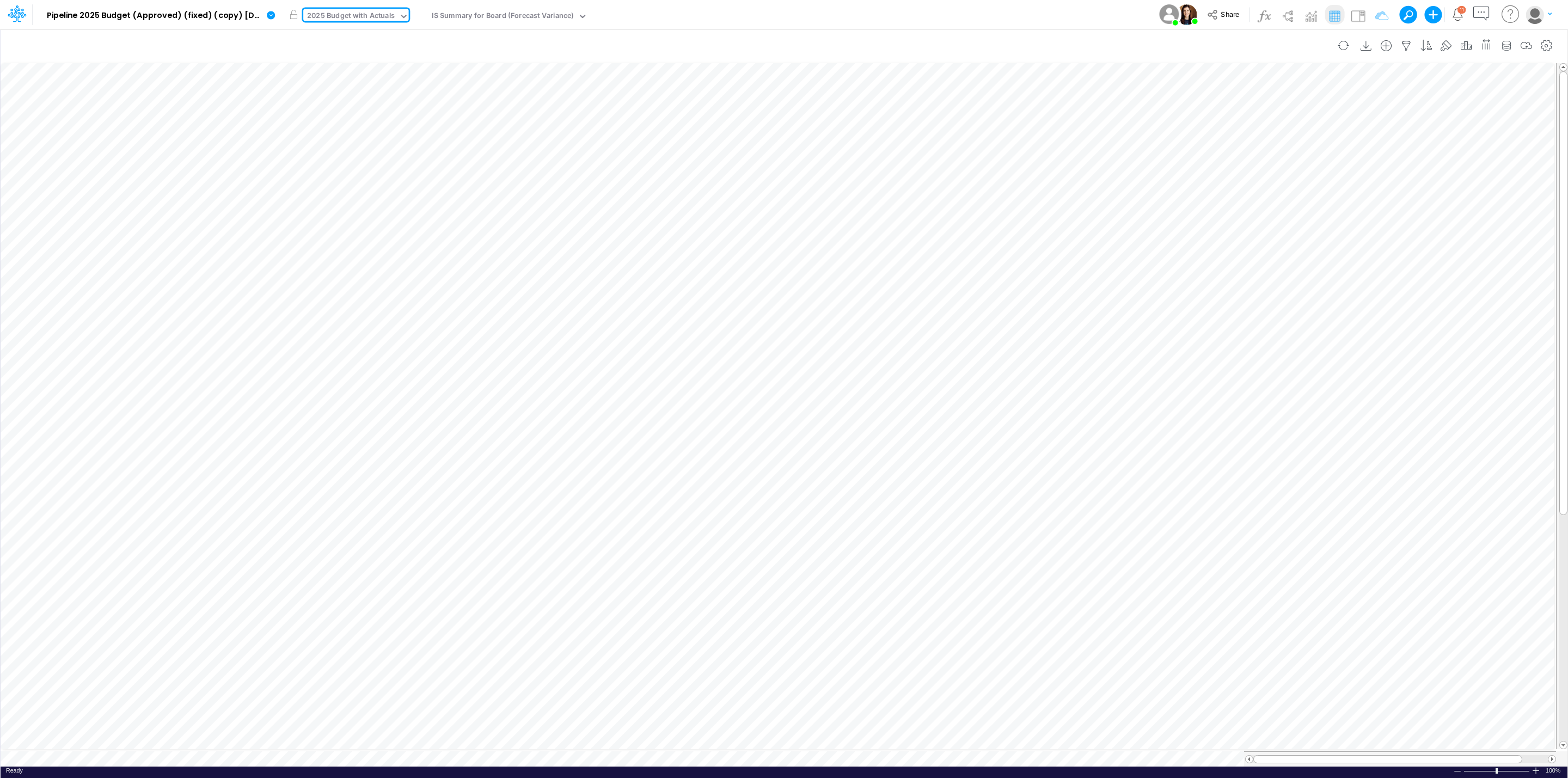
click at [1025, 32] on div "Insert new Conditional formatting" at bounding box center [784, 45] width 1567 height 31
click at [351, 14] on div "2025 Budget with Actuals" at bounding box center [351, 16] width 88 height 13
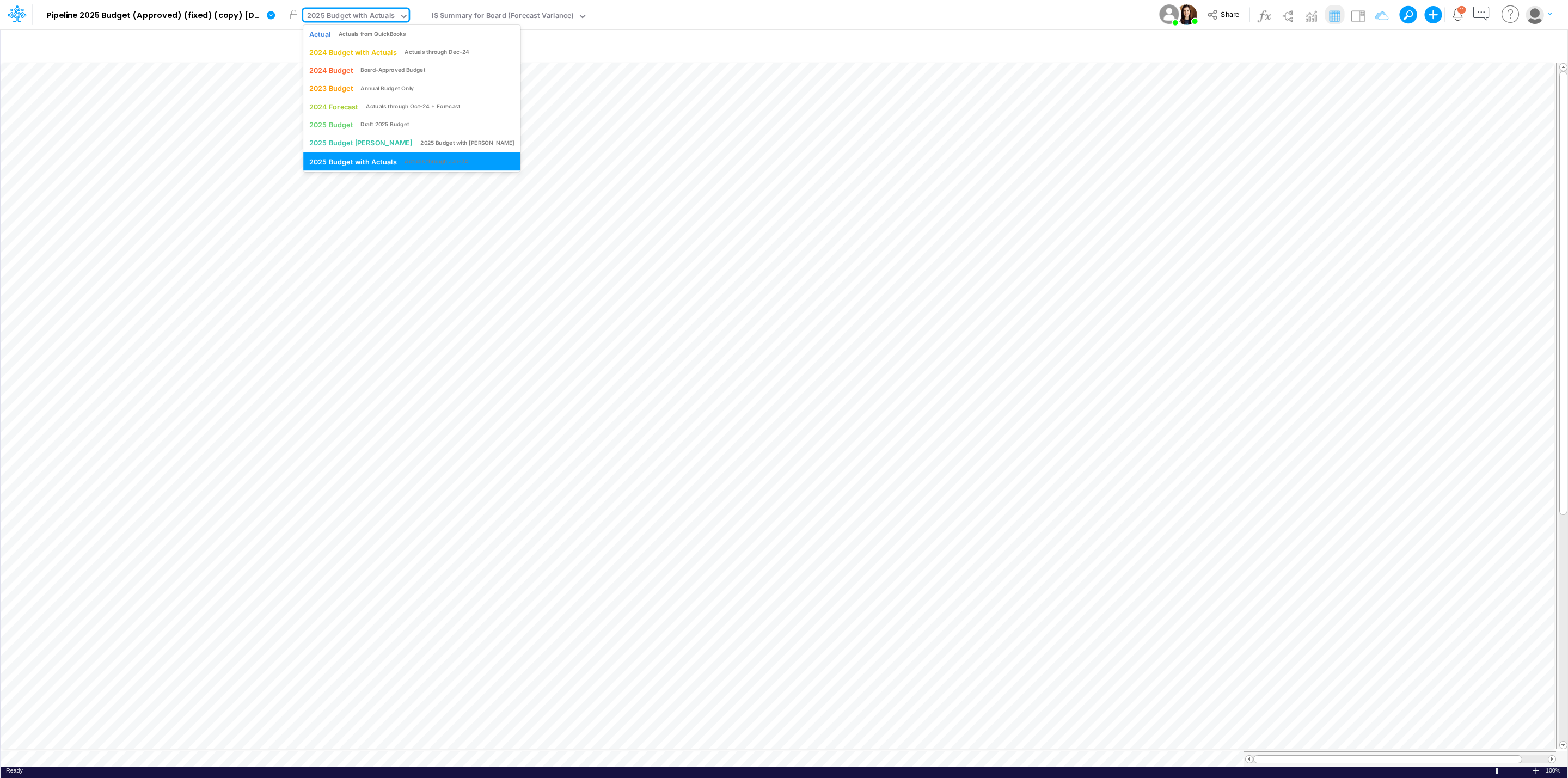
click at [884, 24] on div "Model Pipeline 2025 Budget (Approved) (fixed) (copy) [DATE]T08:49:48UTC Edit mo…" at bounding box center [784, 15] width 1411 height 30
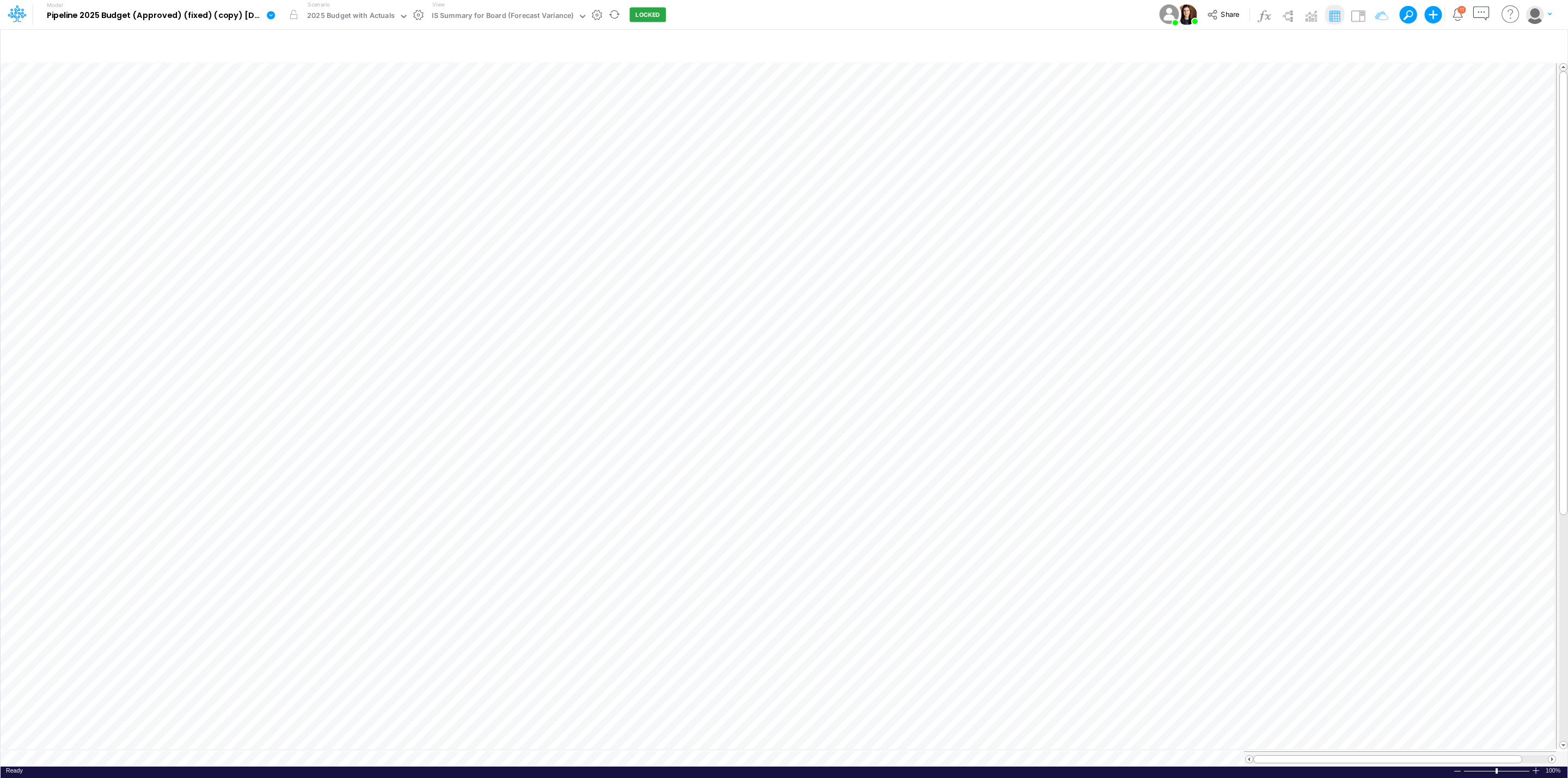
click at [273, 10] on icon at bounding box center [271, 15] width 10 height 10
click at [328, 112] on button "View model info" at bounding box center [326, 113] width 117 height 17
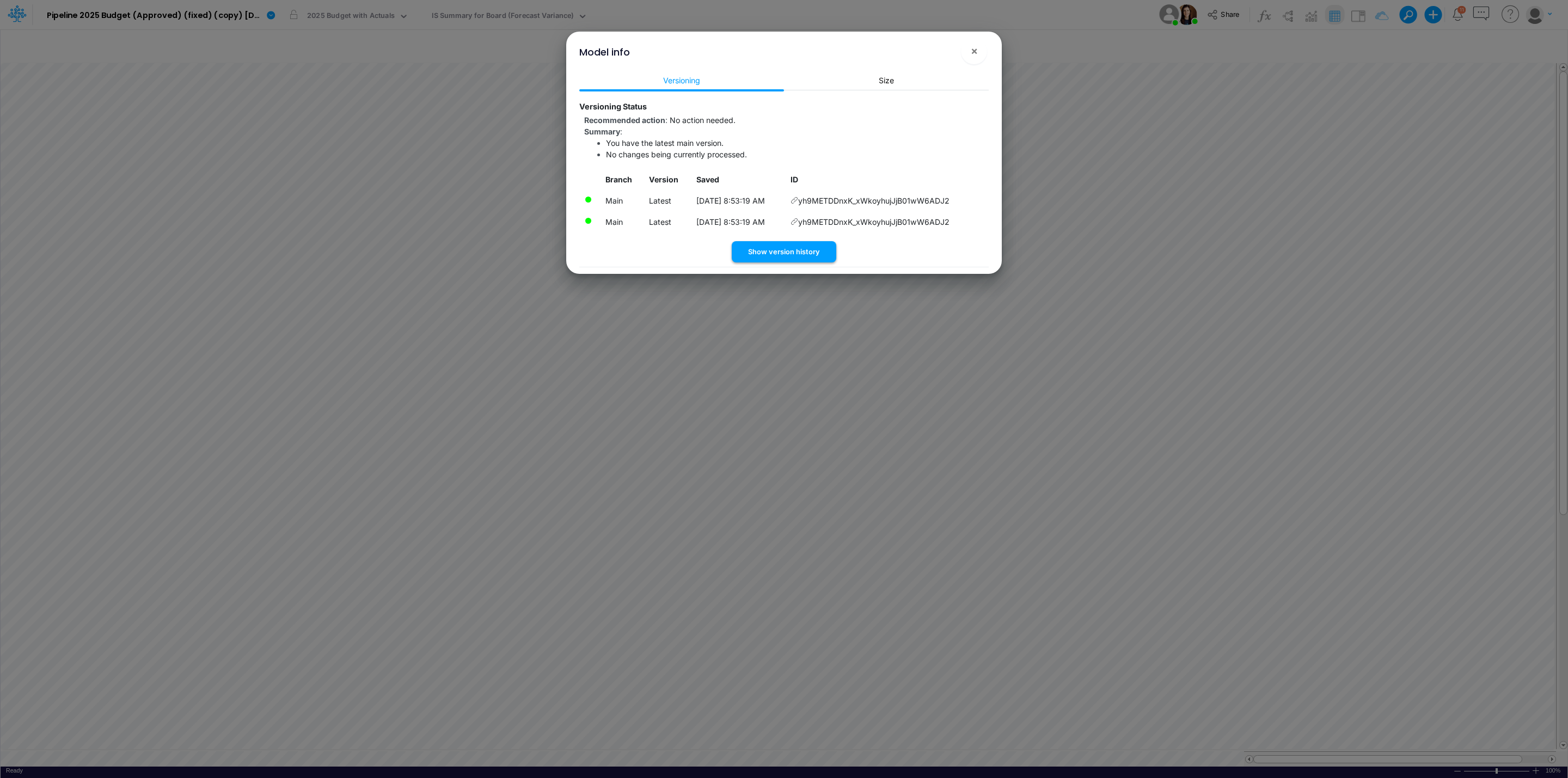
click at [806, 250] on button "Show version history" at bounding box center [784, 251] width 105 height 21
